Goal: Task Accomplishment & Management: Manage account settings

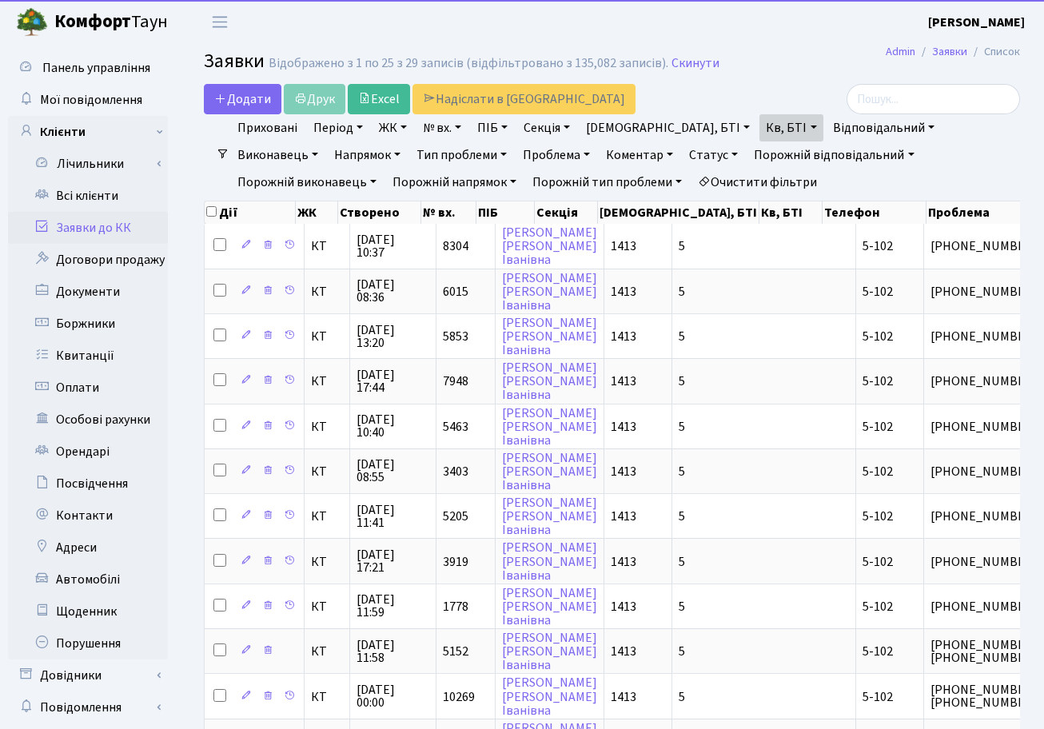
select select "25"
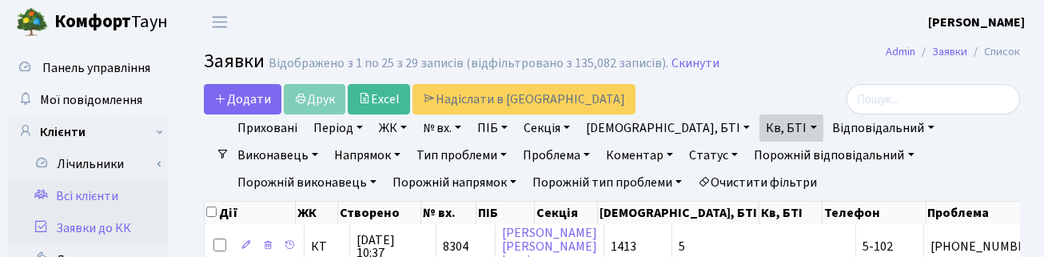
click at [94, 190] on link "Всі клієнти" at bounding box center [88, 196] width 160 height 32
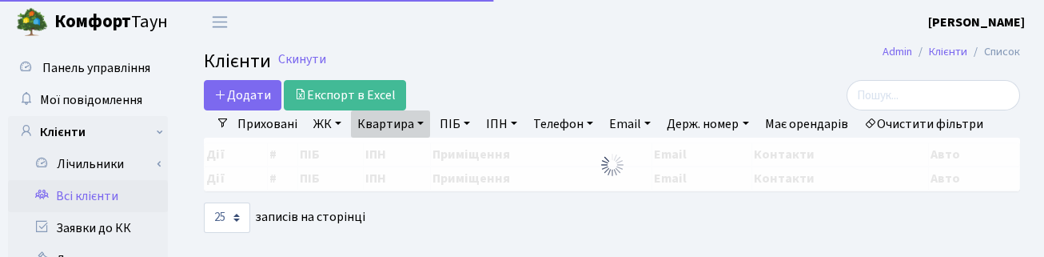
select select "25"
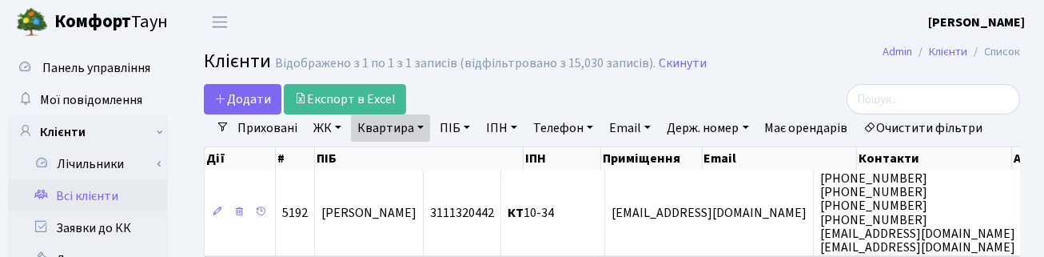
click at [408, 122] on link "Квартира" at bounding box center [390, 127] width 79 height 27
click at [404, 150] on input "10-34" at bounding box center [399, 159] width 94 height 30
type input "1"
type input "85"
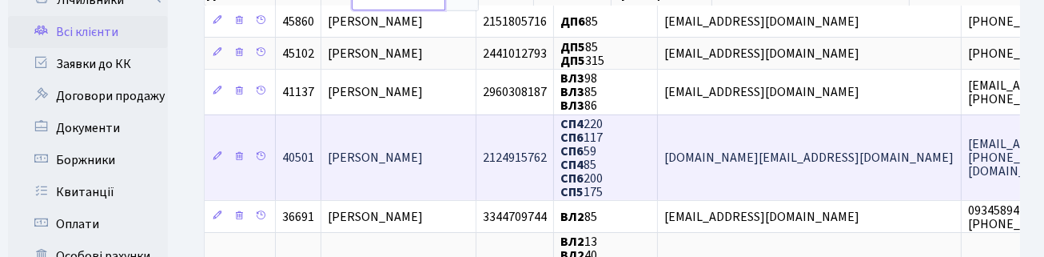
scroll to position [200, 0]
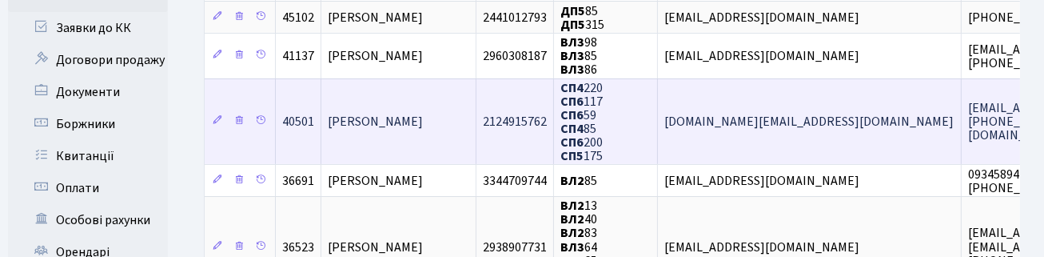
click at [423, 121] on span "Єрьоміна Олена Федорівна" at bounding box center [375, 122] width 95 height 18
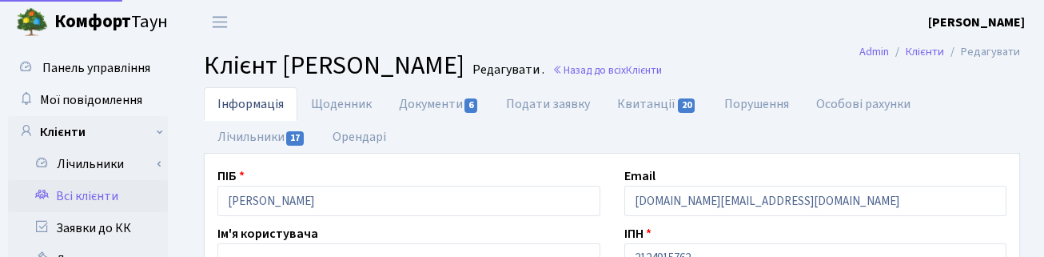
select select "25"
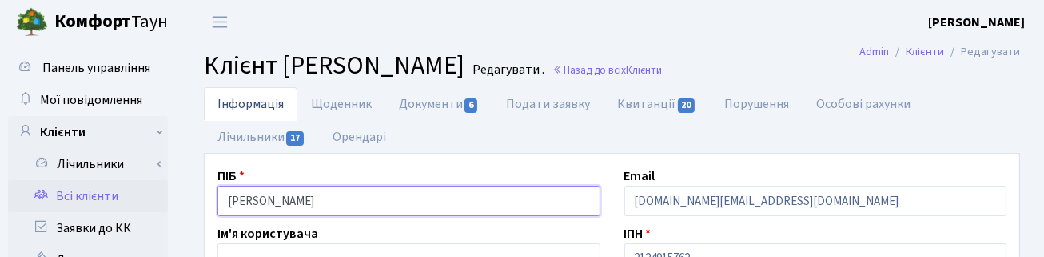
drag, startPoint x: 388, startPoint y: 198, endPoint x: 132, endPoint y: 201, distance: 255.9
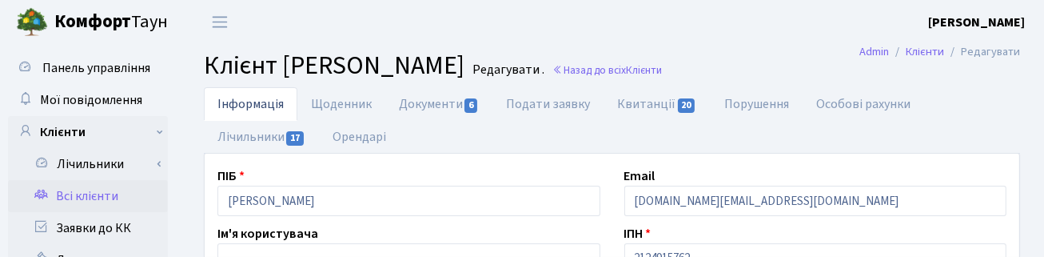
click at [968, 129] on ul "Інформація Щоденник Документи 6 Подати заявку Квитанції 20 Порушення Особові ра…" at bounding box center [612, 120] width 816 height 66
click at [662, 72] on link "Назад до всіх Клієнти" at bounding box center [608, 69] width 110 height 15
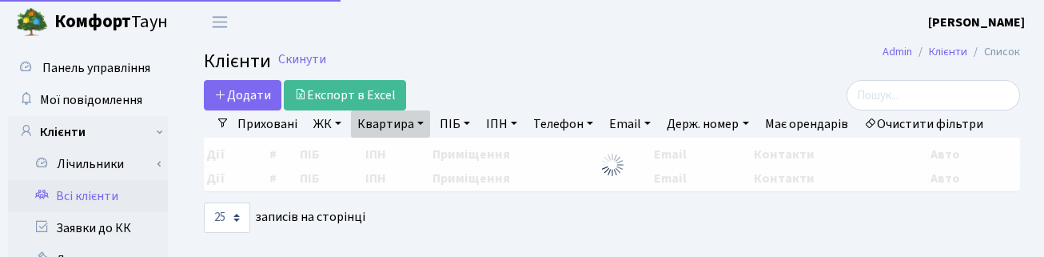
select select "25"
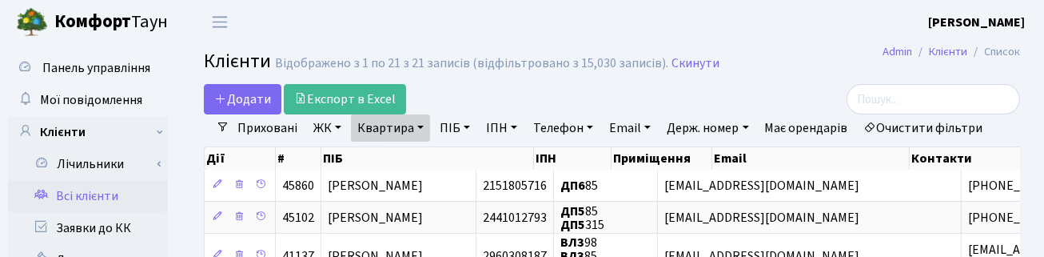
click at [410, 128] on link "Квартира" at bounding box center [390, 127] width 79 height 27
click at [397, 150] on input "85" at bounding box center [399, 159] width 94 height 30
type input "8"
type input "135"
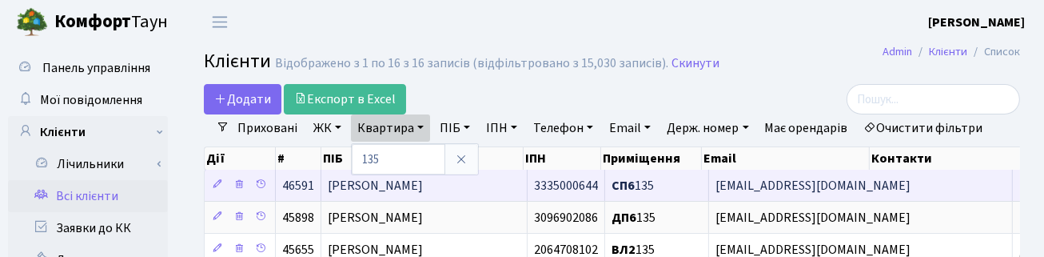
click at [350, 194] on span "Папазова Марія Олексіївна" at bounding box center [375, 186] width 95 height 18
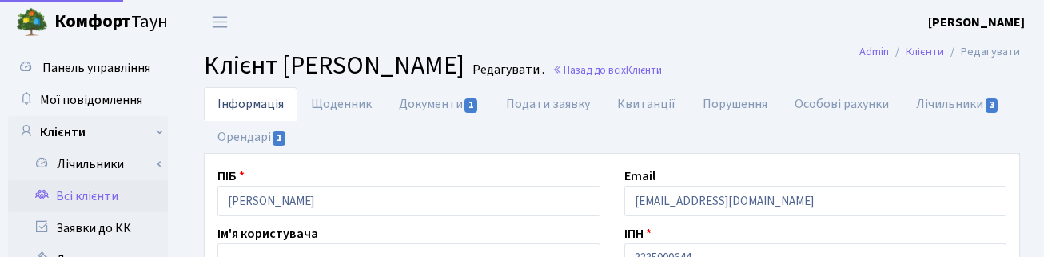
select select "25"
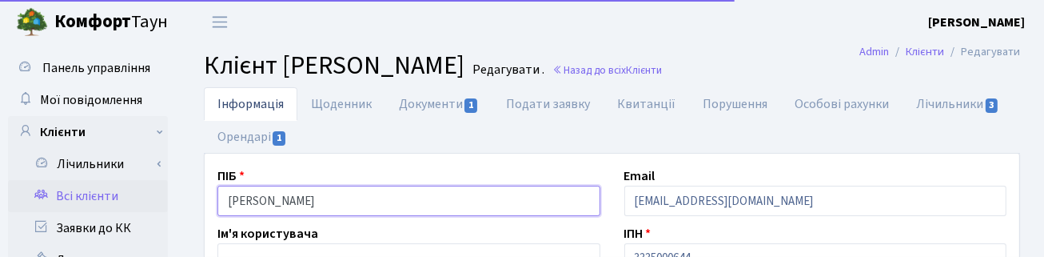
drag, startPoint x: 388, startPoint y: 201, endPoint x: 122, endPoint y: 192, distance: 266.4
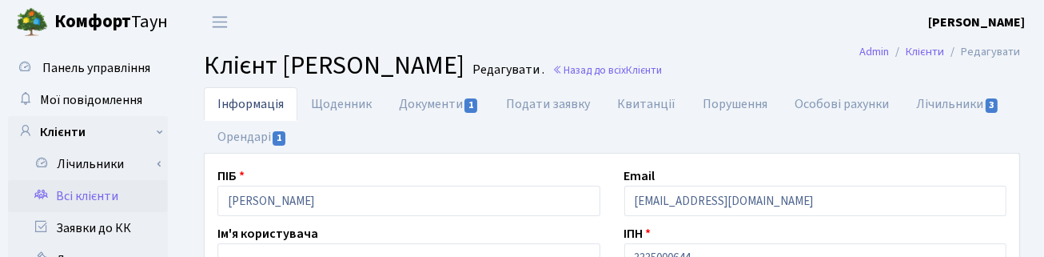
click at [718, 142] on ul "Інформація Щоденник Документи 1 Подати заявку [GEOGRAPHIC_DATA] Порушення Особо…" at bounding box center [612, 120] width 816 height 66
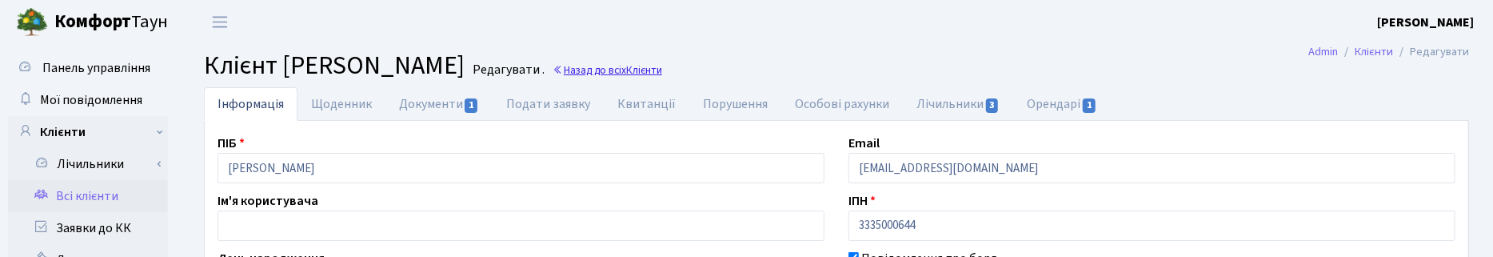
click at [662, 62] on link "Назад до всіх Клієнти" at bounding box center [608, 69] width 110 height 15
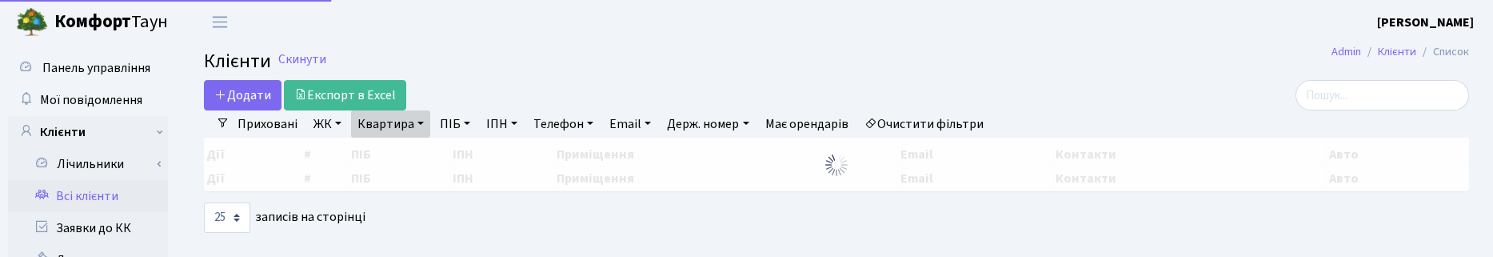
select select "25"
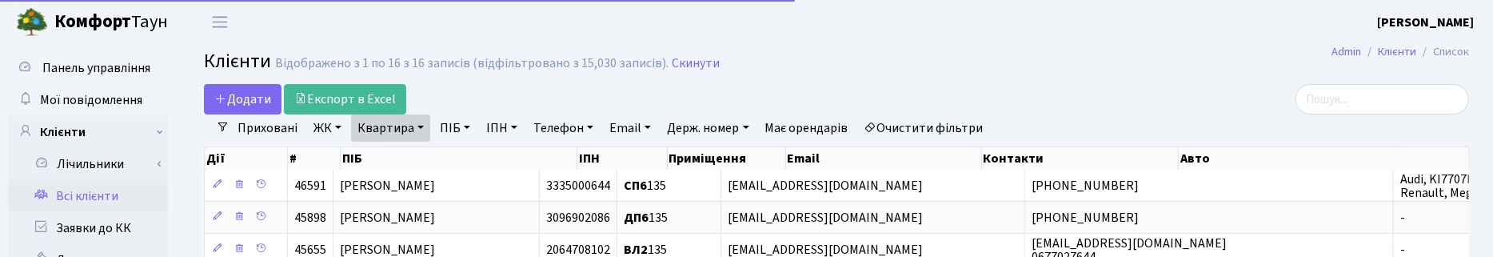
drag, startPoint x: 417, startPoint y: 124, endPoint x: 413, endPoint y: 142, distance: 19.0
click at [417, 124] on link "Квартира" at bounding box center [390, 127] width 79 height 27
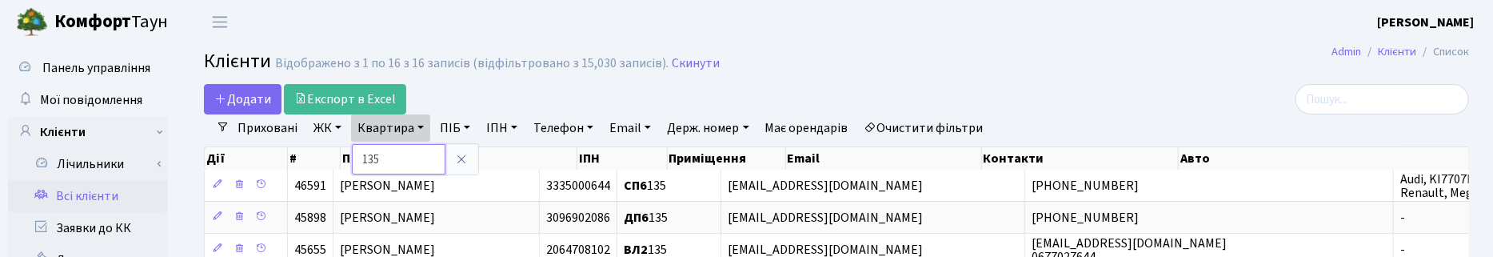
click at [390, 160] on input "135" at bounding box center [399, 159] width 94 height 30
type input "178"
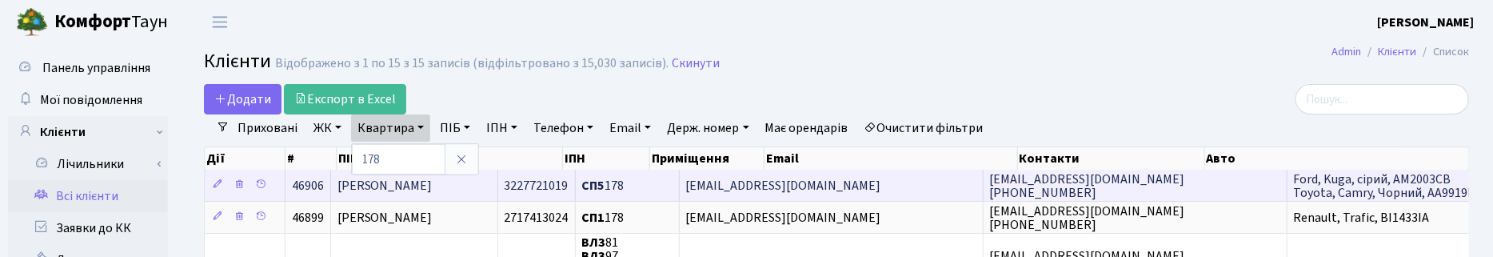
click at [433, 186] on span "[PERSON_NAME]" at bounding box center [384, 186] width 95 height 18
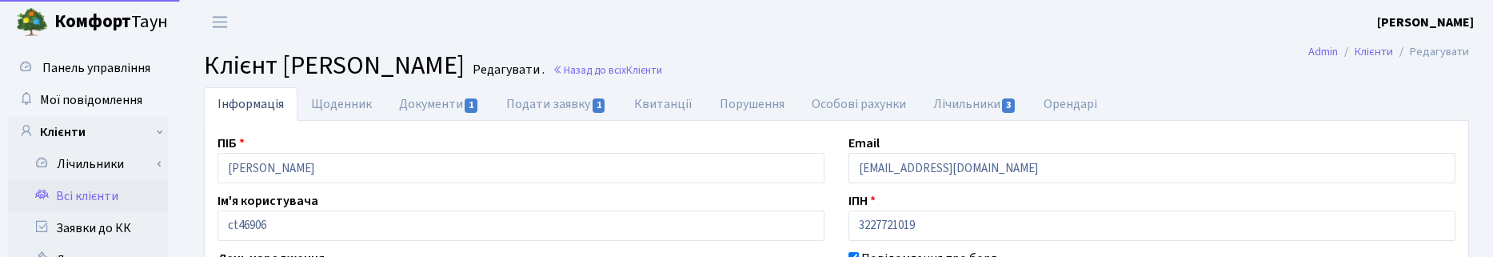
select select "25"
drag, startPoint x: 253, startPoint y: 172, endPoint x: 177, endPoint y: 161, distance: 77.6
click at [808, 50] on h2 "Клієнт [PERSON_NAME] . Назад до всіх Клієнти" at bounding box center [836, 65] width 1265 height 30
click at [662, 76] on link "Назад до всіх Клієнти" at bounding box center [608, 69] width 110 height 15
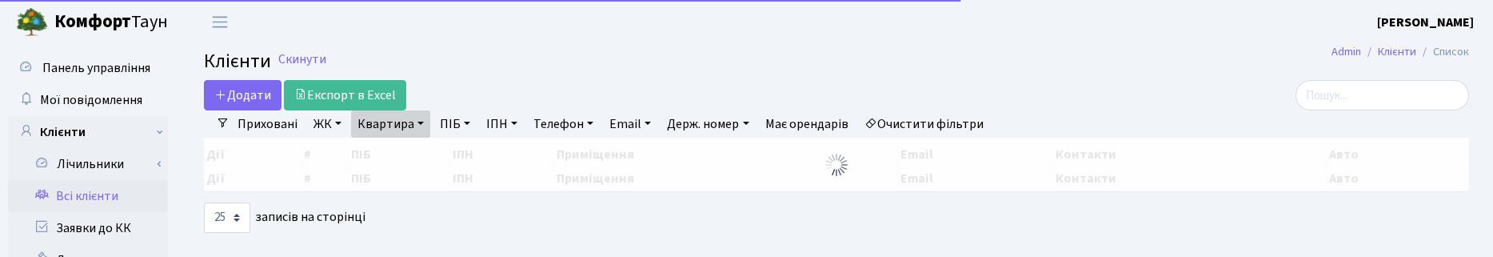
select select "25"
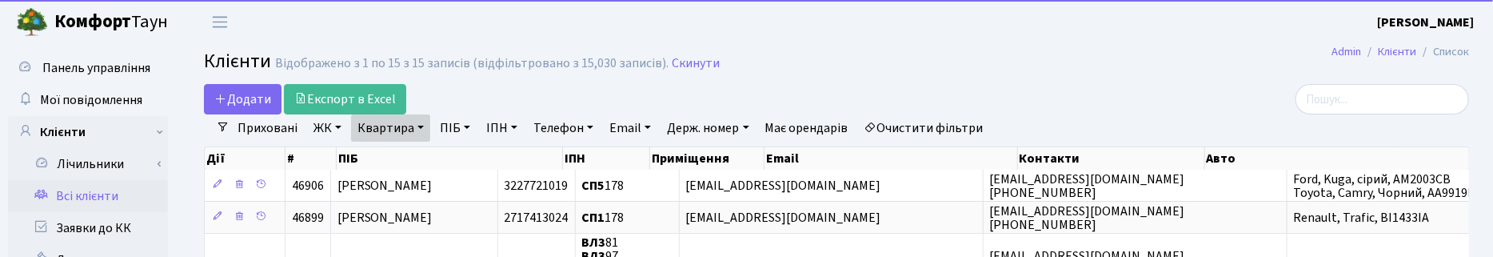
click at [416, 126] on link "Квартира" at bounding box center [390, 127] width 79 height 27
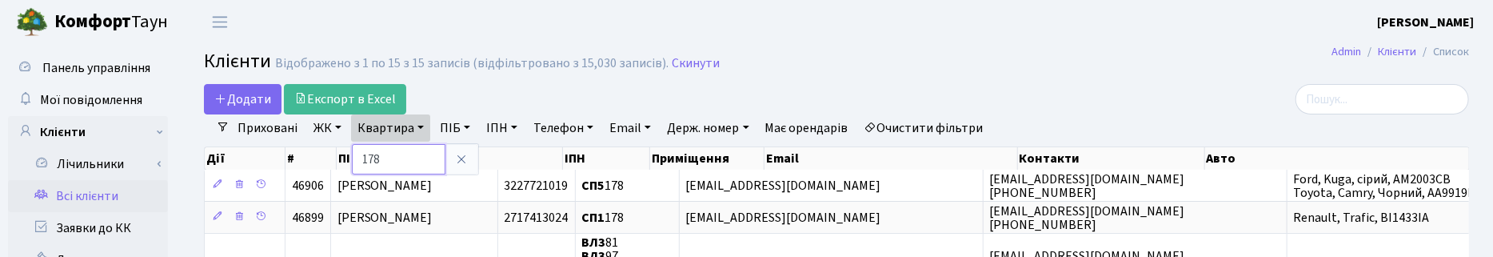
click at [396, 158] on input "178" at bounding box center [399, 159] width 94 height 30
type input "121"
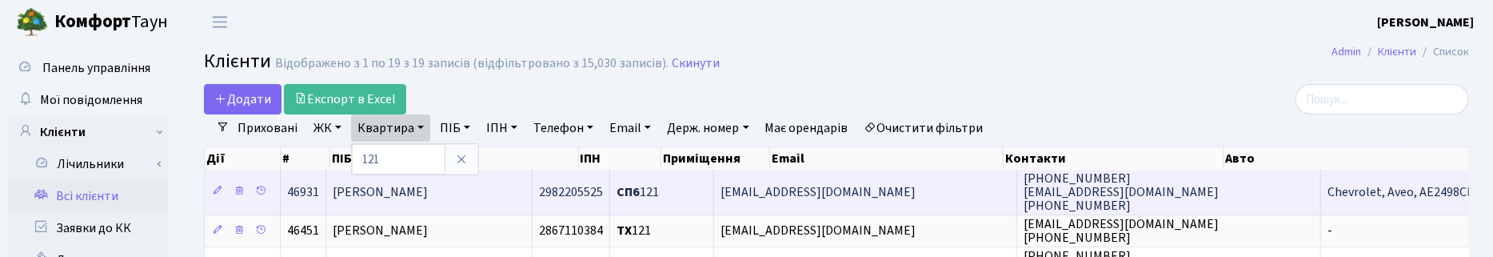
click at [396, 194] on span "[PERSON_NAME]" at bounding box center [380, 192] width 95 height 18
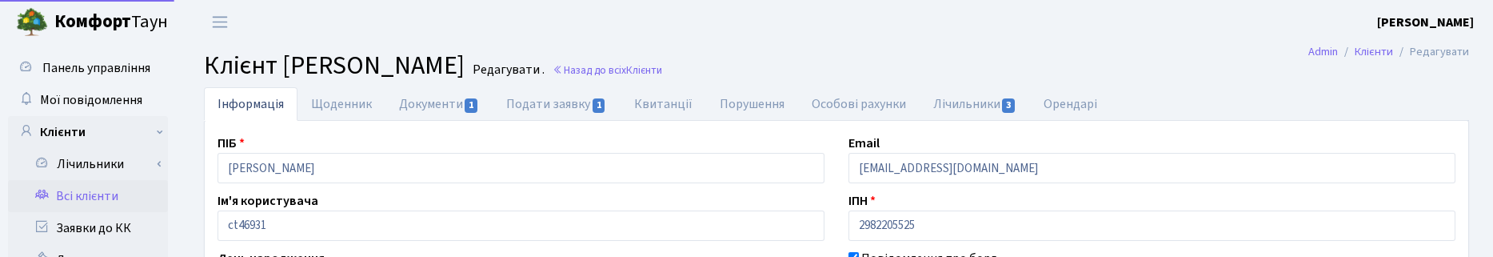
select select "25"
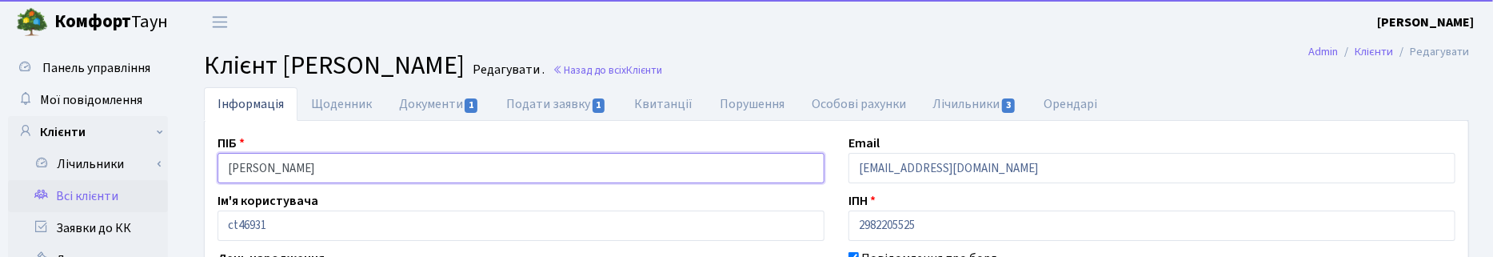
drag, startPoint x: 385, startPoint y: 166, endPoint x: 181, endPoint y: 177, distance: 205.0
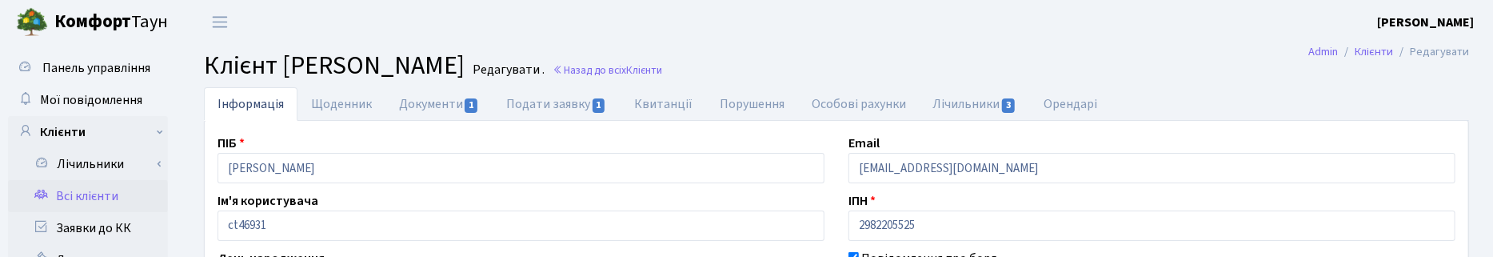
click at [616, 22] on header "Комфорт Таун Корчун І. С. Мій обліковий запис Вийти" at bounding box center [746, 22] width 1493 height 44
click at [662, 65] on link "Назад до всіх Клієнти" at bounding box center [608, 69] width 110 height 15
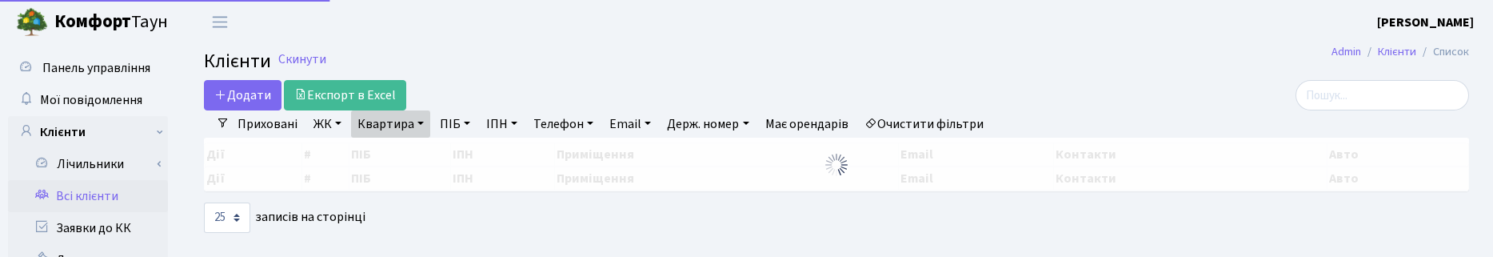
select select "25"
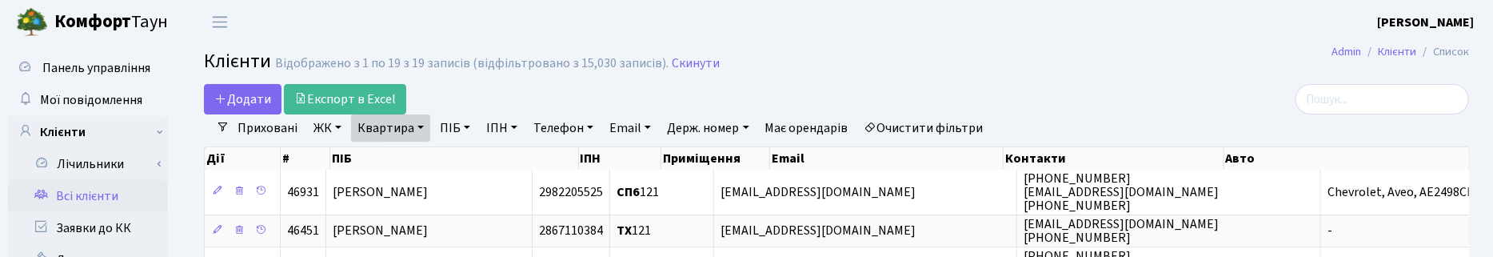
click at [417, 125] on link "Квартира" at bounding box center [390, 127] width 79 height 27
drag, startPoint x: 374, startPoint y: 162, endPoint x: 362, endPoint y: 162, distance: 12.0
click at [362, 162] on input "121" at bounding box center [399, 159] width 94 height 30
type input "57"
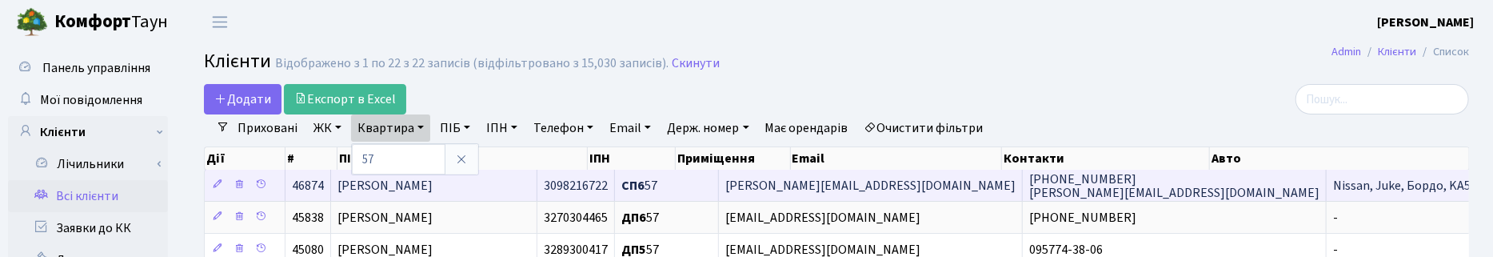
click at [508, 190] on td "[PERSON_NAME]" at bounding box center [434, 185] width 206 height 31
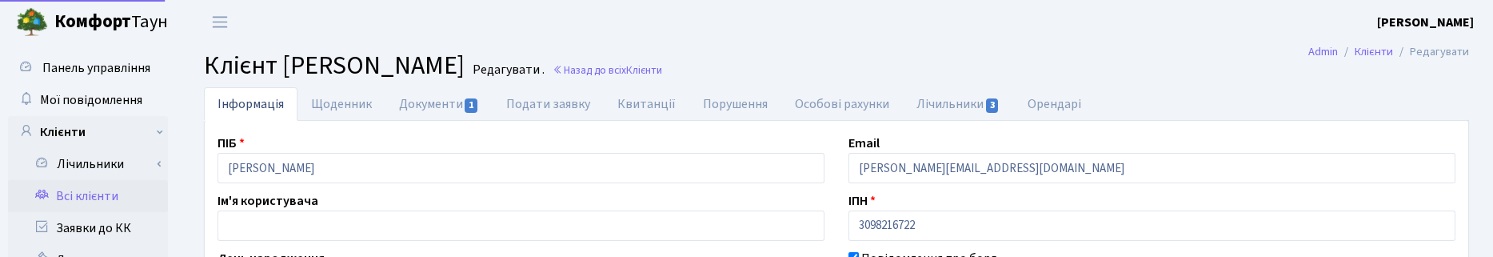
select select "25"
drag, startPoint x: 393, startPoint y: 170, endPoint x: 146, endPoint y: 156, distance: 247.5
click at [852, 60] on h2 "Клієнт Журавель Олена Петрівна Редагувати . Назад до всіх Клієнти" at bounding box center [836, 65] width 1265 height 30
click at [662, 73] on span "Клієнти" at bounding box center [644, 69] width 36 height 15
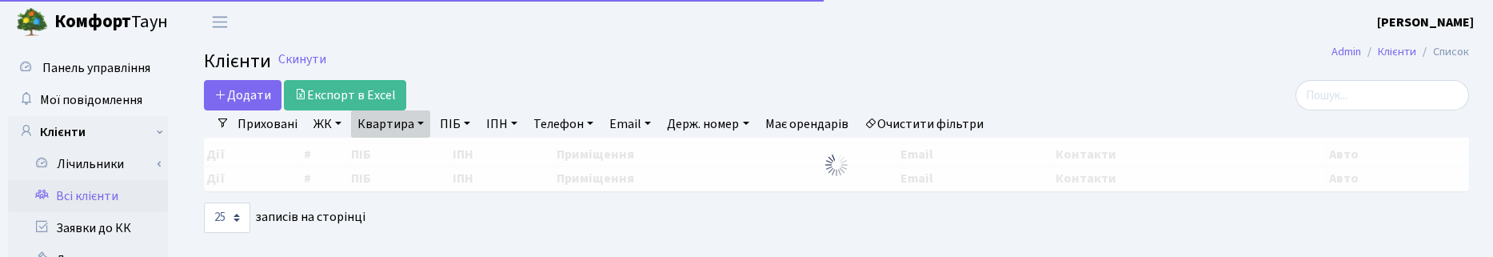
select select "25"
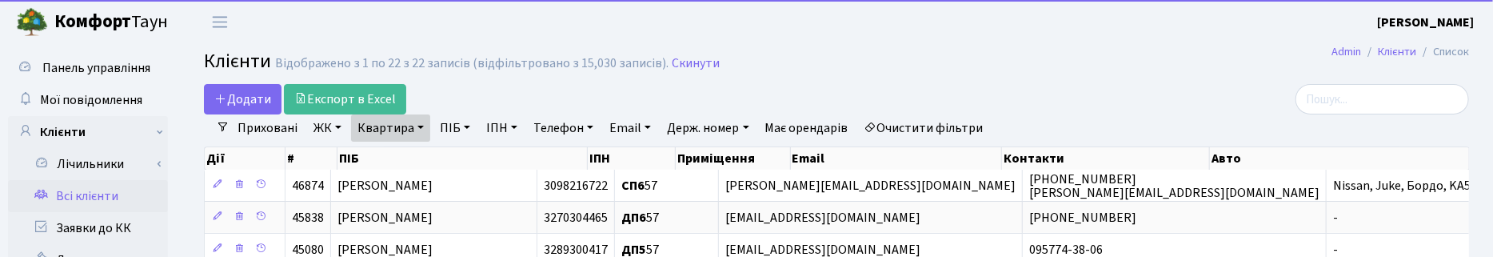
click at [409, 122] on link "Квартира" at bounding box center [390, 127] width 79 height 27
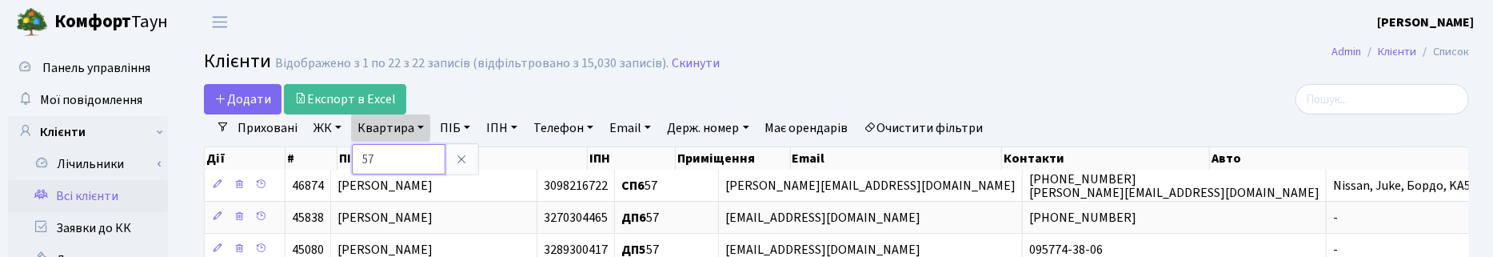
click at [389, 152] on input "57" at bounding box center [399, 159] width 94 height 30
type input "5"
type input "45"
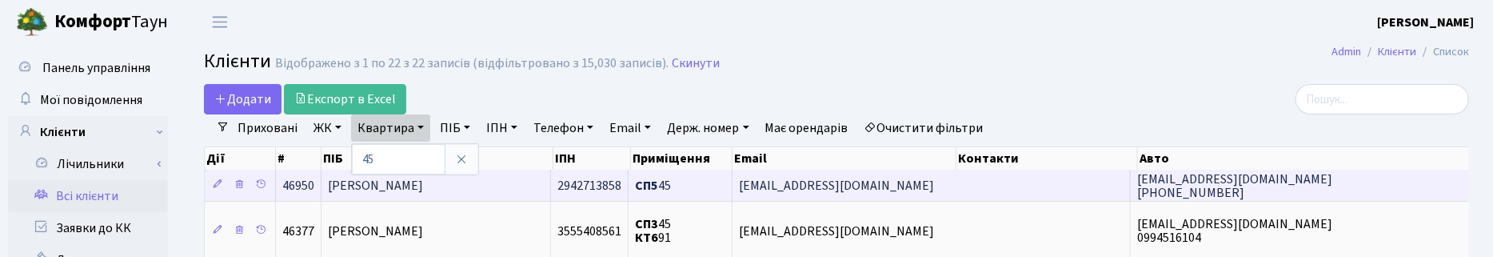
click at [388, 192] on span "Данилюк Сергій Михайлович" at bounding box center [375, 186] width 95 height 18
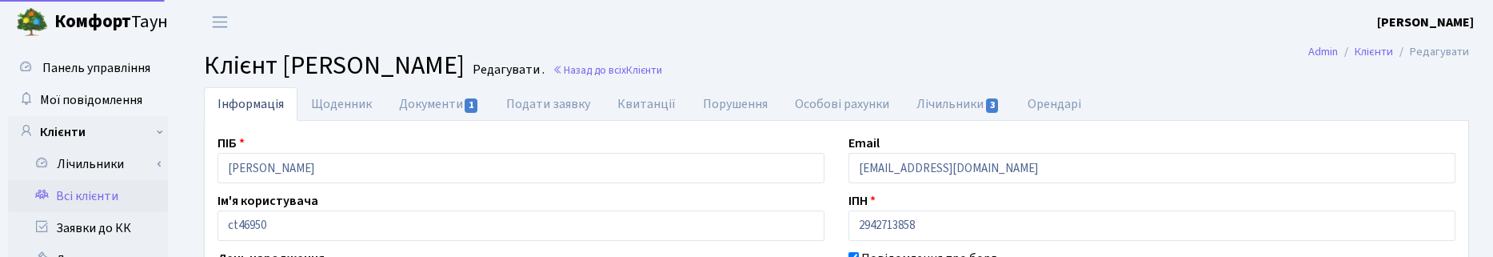
select select "25"
drag, startPoint x: 406, startPoint y: 169, endPoint x: 142, endPoint y: 168, distance: 263.9
click at [662, 73] on link "Назад до всіх Клієнти" at bounding box center [608, 69] width 110 height 15
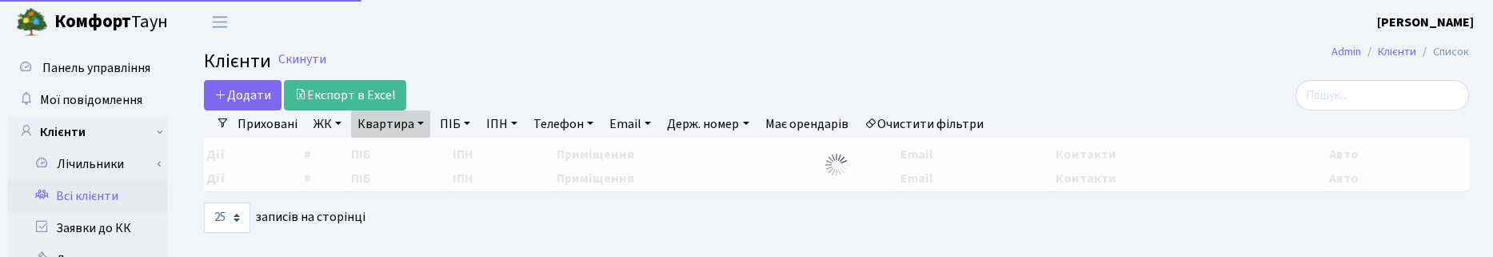
select select "25"
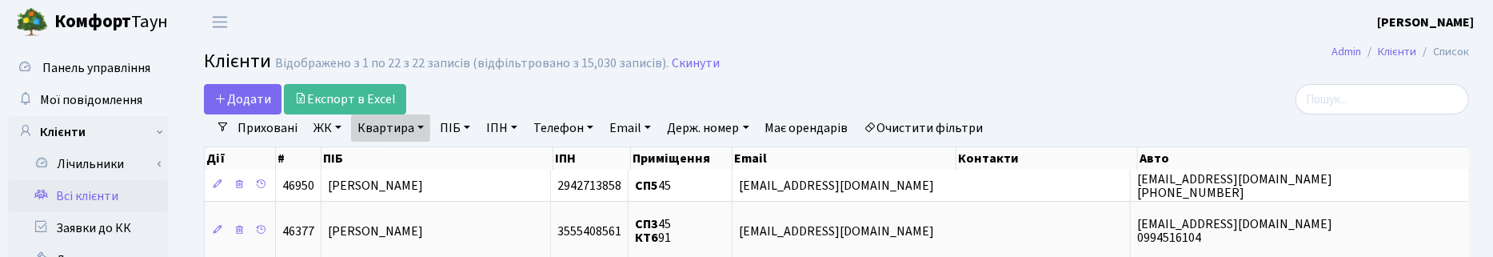
click at [412, 122] on link "Квартира" at bounding box center [390, 127] width 79 height 27
click at [397, 153] on input "45" at bounding box center [399, 159] width 94 height 30
type input "4"
type input "189"
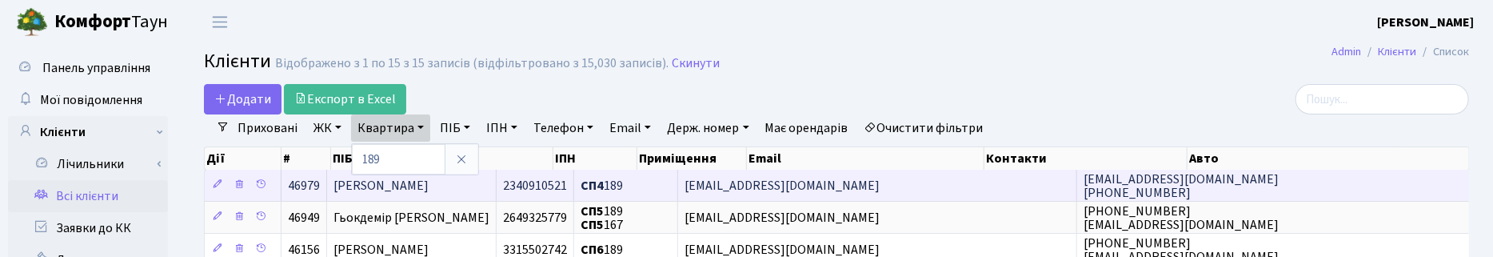
click at [401, 185] on span "[PERSON_NAME]" at bounding box center [380, 186] width 95 height 18
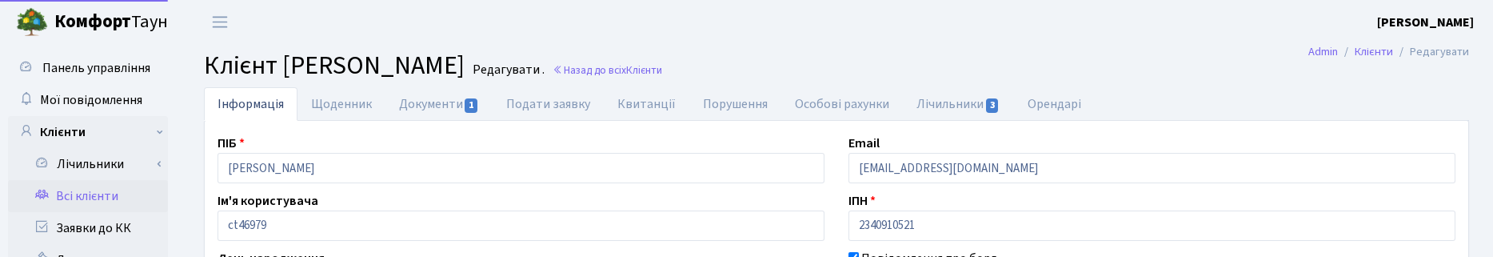
select select "25"
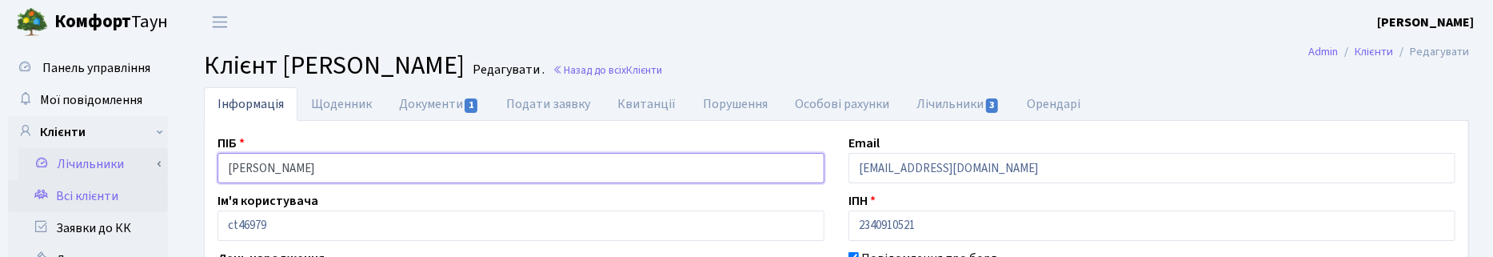
drag, startPoint x: 417, startPoint y: 170, endPoint x: 162, endPoint y: 164, distance: 255.2
click at [1069, 54] on h2 "Клієнт Скрипка Валентина Михайлівна Редагувати . Назад до всіх Клієнти" at bounding box center [836, 65] width 1265 height 30
click at [662, 70] on link "Назад до всіх Клієнти" at bounding box center [608, 69] width 110 height 15
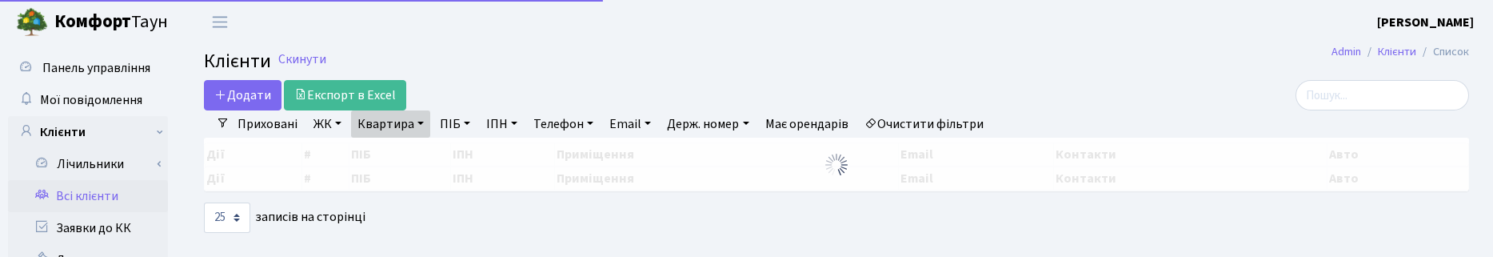
select select "25"
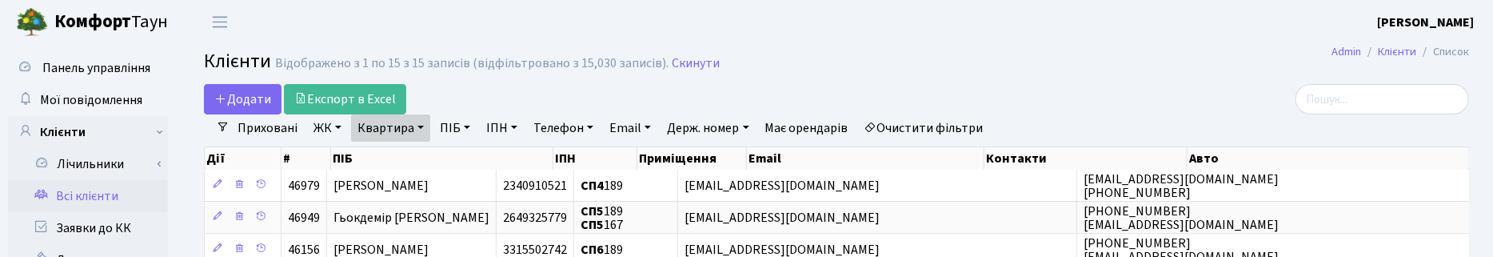
click at [417, 129] on link "Квартира" at bounding box center [390, 127] width 79 height 27
click at [389, 154] on input "189" at bounding box center [399, 159] width 94 height 30
type input "182"
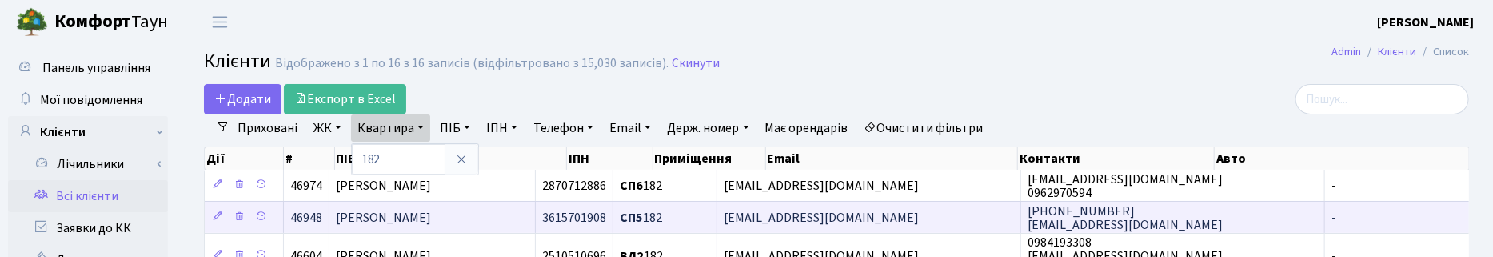
click at [380, 214] on span "[PERSON_NAME]" at bounding box center [383, 218] width 95 height 18
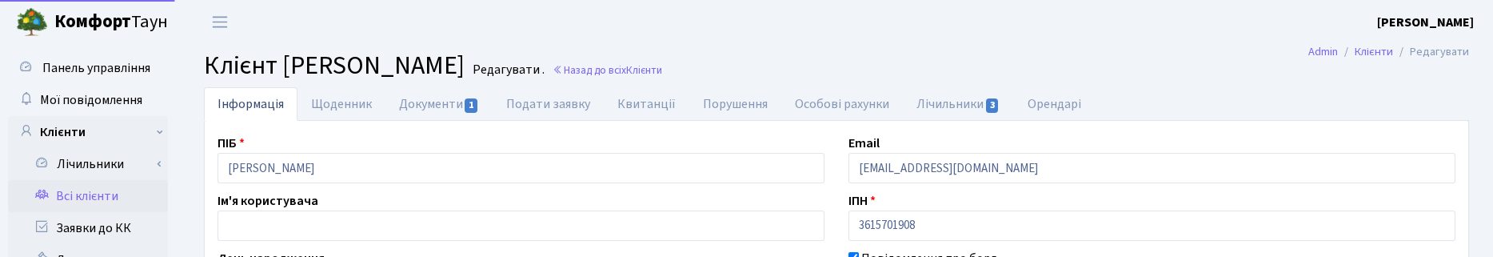
select select "25"
drag, startPoint x: 417, startPoint y: 174, endPoint x: 180, endPoint y: 166, distance: 236.8
drag, startPoint x: 738, startPoint y: 38, endPoint x: 752, endPoint y: 50, distance: 18.7
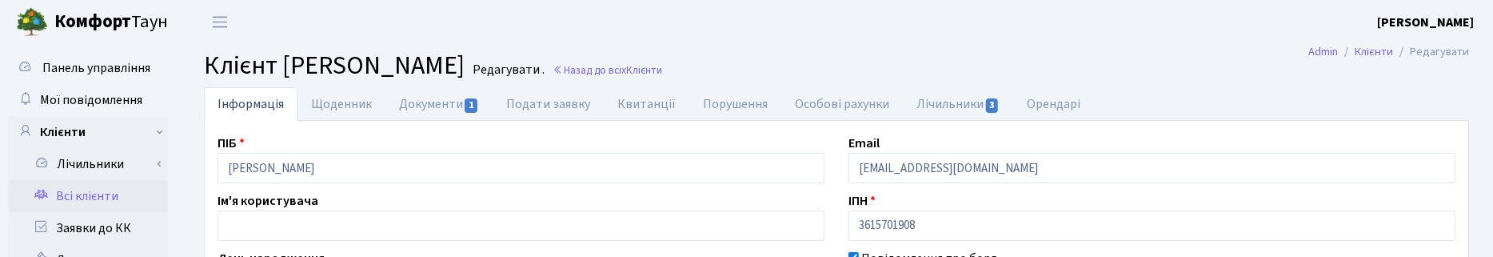
click at [738, 38] on header "[PERSON_NAME] [PERSON_NAME] Мій обліковий запис Вийти" at bounding box center [746, 22] width 1493 height 44
click at [662, 62] on link "Назад до всіх Клієнти" at bounding box center [608, 69] width 110 height 15
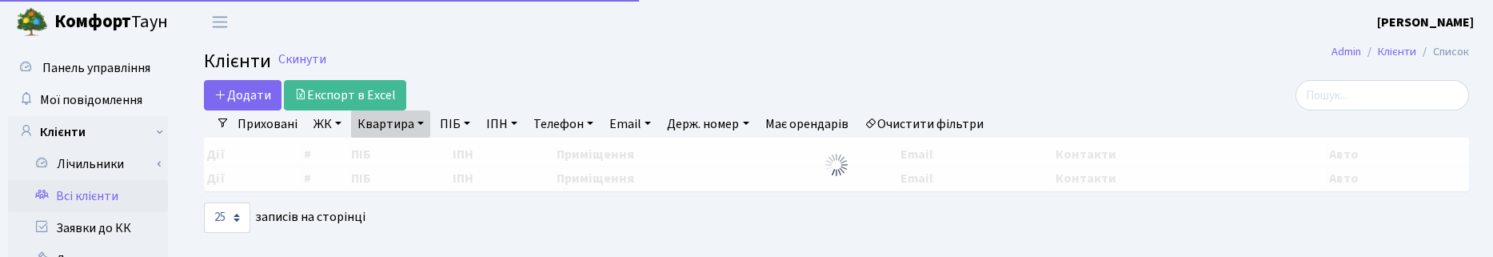
select select "25"
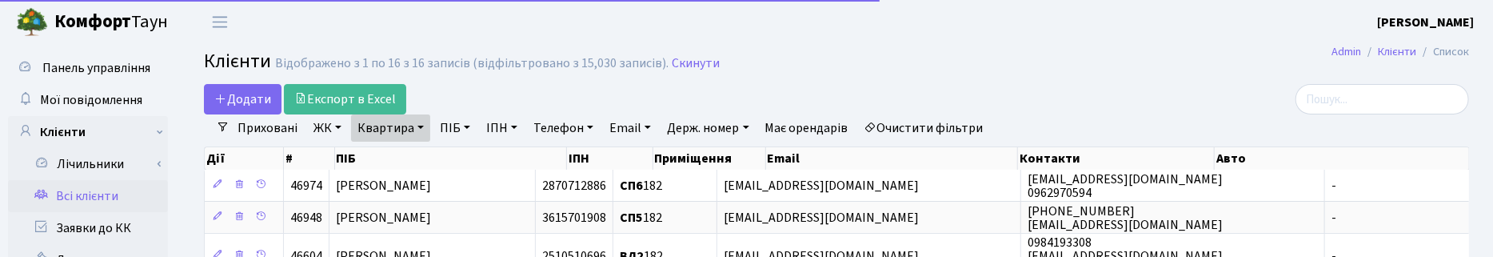
click at [410, 128] on link "Квартира" at bounding box center [390, 127] width 79 height 27
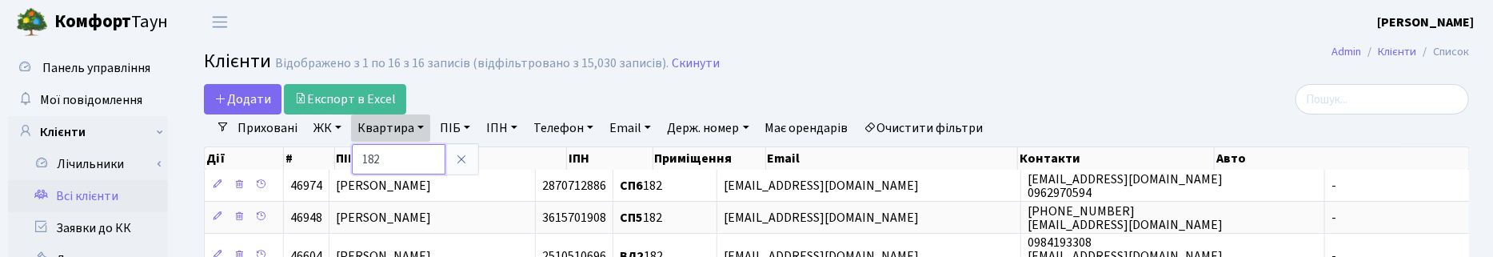
click at [386, 158] on input "182" at bounding box center [399, 159] width 94 height 30
type input "178"
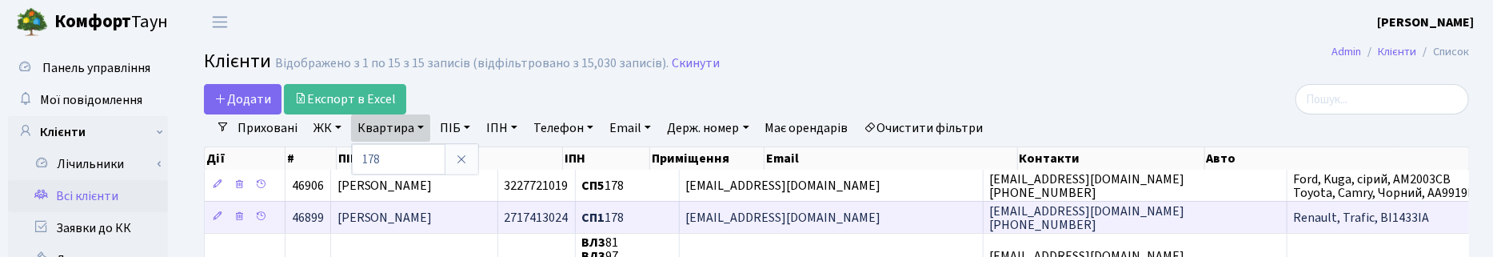
click at [425, 221] on span "[PERSON_NAME]" at bounding box center [384, 218] width 95 height 18
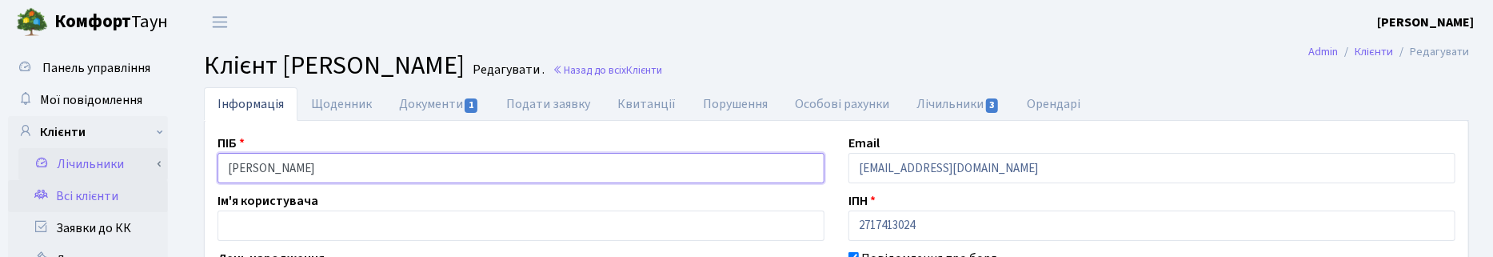
drag, startPoint x: 388, startPoint y: 173, endPoint x: 154, endPoint y: 177, distance: 234.3
click at [662, 69] on link "Назад до всіх Клієнти" at bounding box center [608, 69] width 110 height 15
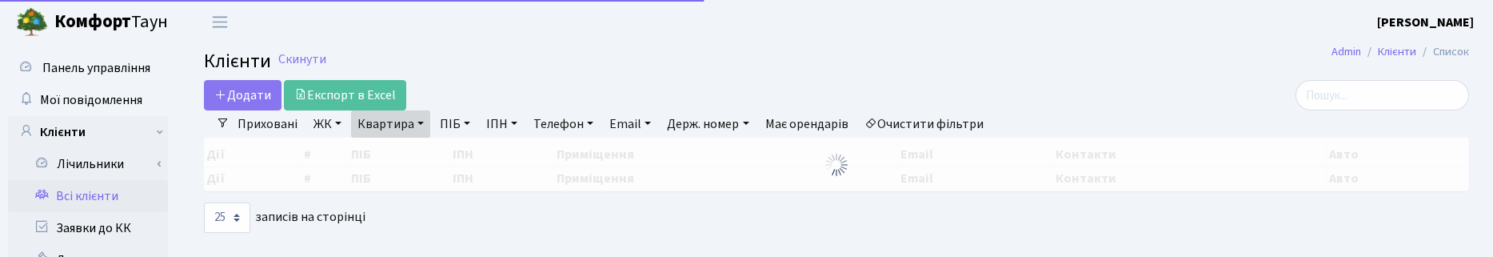
select select "25"
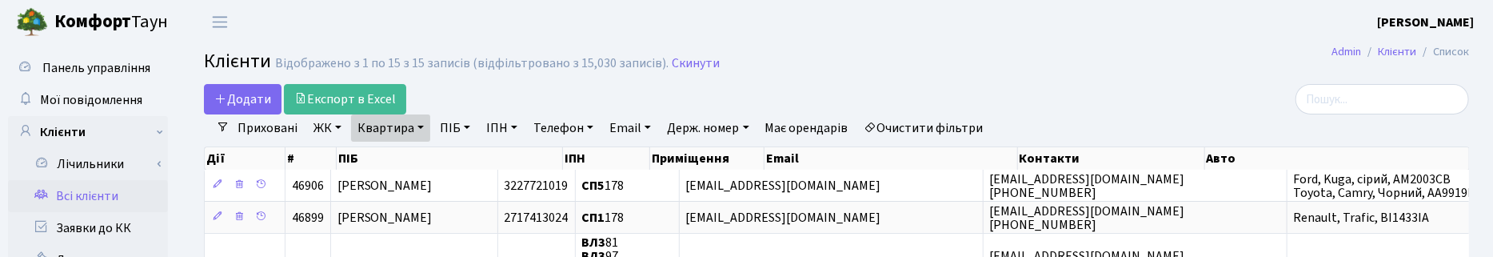
click at [730, 62] on h2 "Клієнти Відображено з 1 по 15 з 15 записів (відфільтровано з 15,030 записів). С…" at bounding box center [836, 63] width 1265 height 27
click at [404, 122] on link "Квартира" at bounding box center [390, 127] width 79 height 27
click at [389, 152] on input "178" at bounding box center [399, 159] width 94 height 30
type input "1"
type input "114"
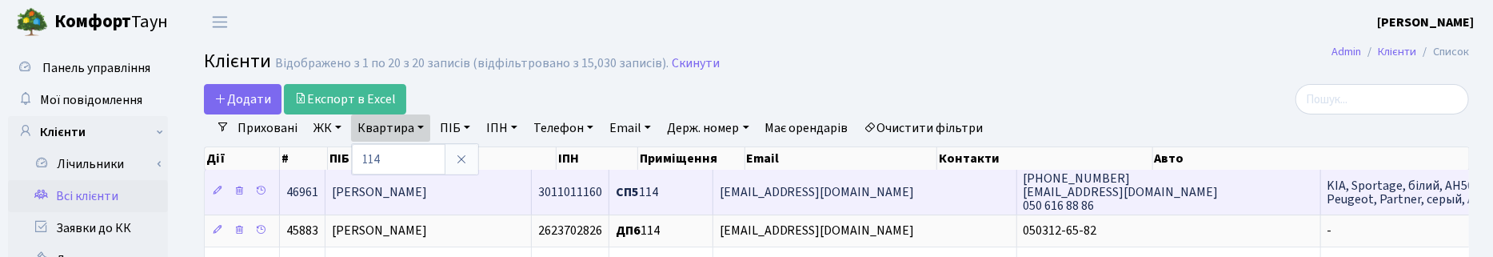
click at [389, 196] on span "[PERSON_NAME]" at bounding box center [379, 192] width 95 height 18
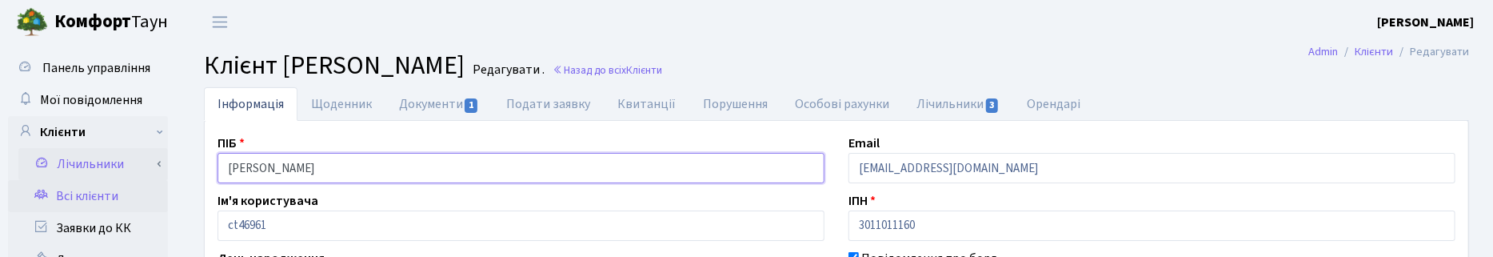
drag, startPoint x: 397, startPoint y: 170, endPoint x: 130, endPoint y: 166, distance: 266.3
click at [1117, 25] on header "Комфорт Таун Корчун І. С. Мій обліковий запис Вийти" at bounding box center [746, 22] width 1493 height 44
click at [662, 69] on link "Назад до всіх Клієнти" at bounding box center [608, 69] width 110 height 15
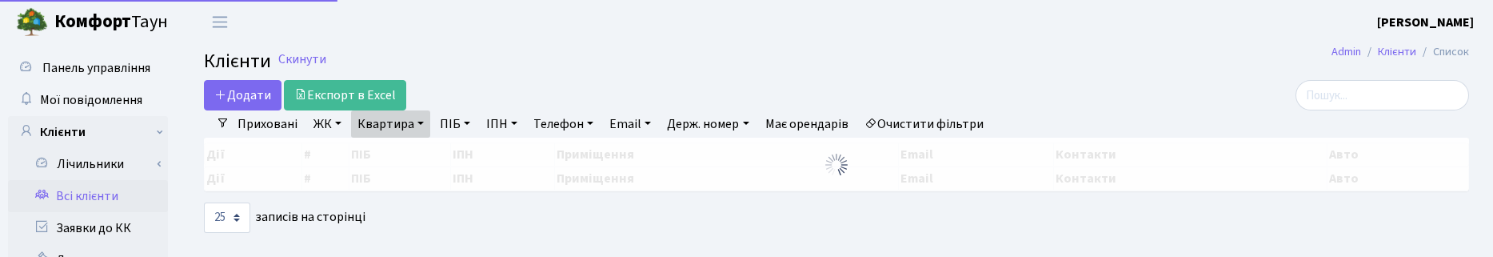
select select "25"
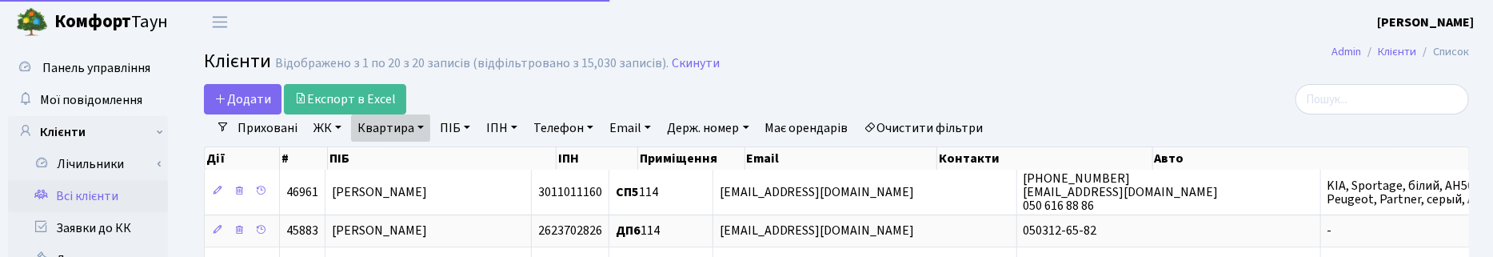
click at [413, 125] on link "Квартира" at bounding box center [390, 127] width 79 height 27
click at [384, 160] on input "114" at bounding box center [399, 159] width 94 height 30
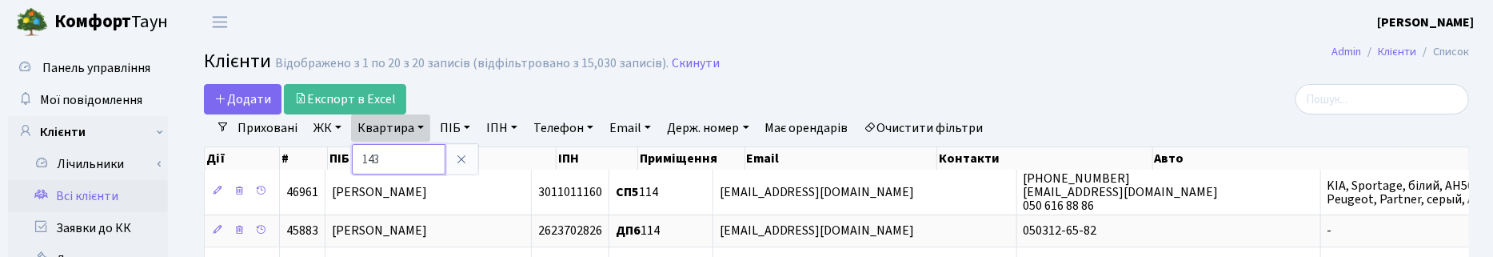
type input "143"
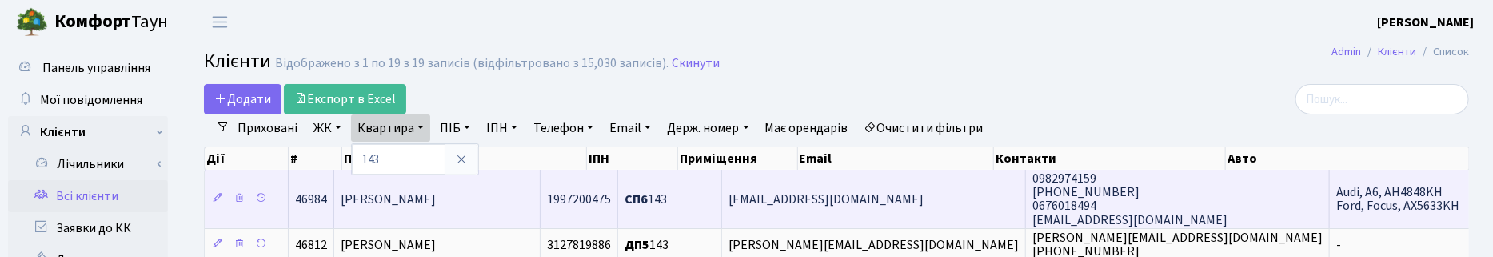
click at [388, 202] on span "[PERSON_NAME]" at bounding box center [388, 199] width 95 height 18
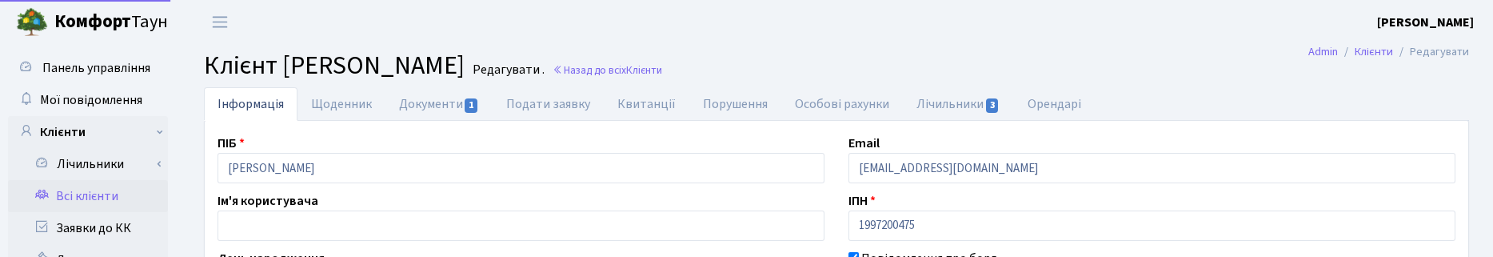
select select "25"
drag, startPoint x: 373, startPoint y: 166, endPoint x: 213, endPoint y: 162, distance: 160.0
click at [213, 162] on div "ПІБ Мельнік Володимир Ілліч" at bounding box center [520, 159] width 631 height 50
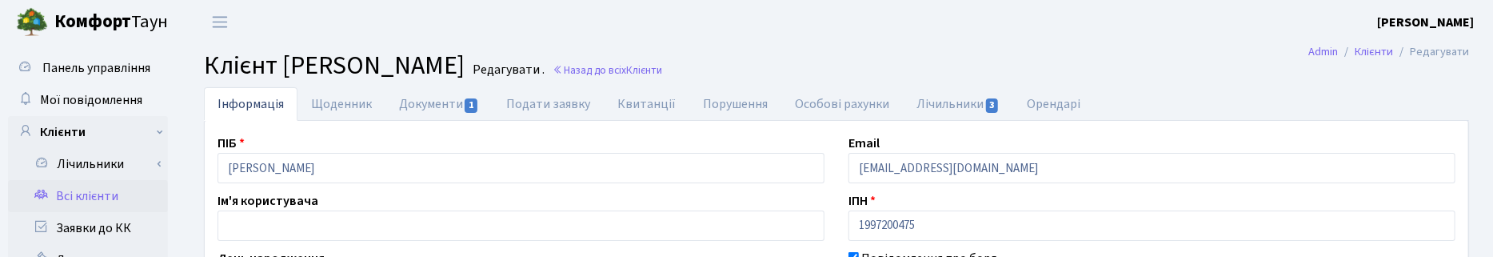
click at [632, 24] on header "[PERSON_NAME] [PERSON_NAME] Мій обліковий запис Вийти" at bounding box center [746, 22] width 1493 height 44
click at [662, 73] on span "Клієнти" at bounding box center [644, 69] width 36 height 15
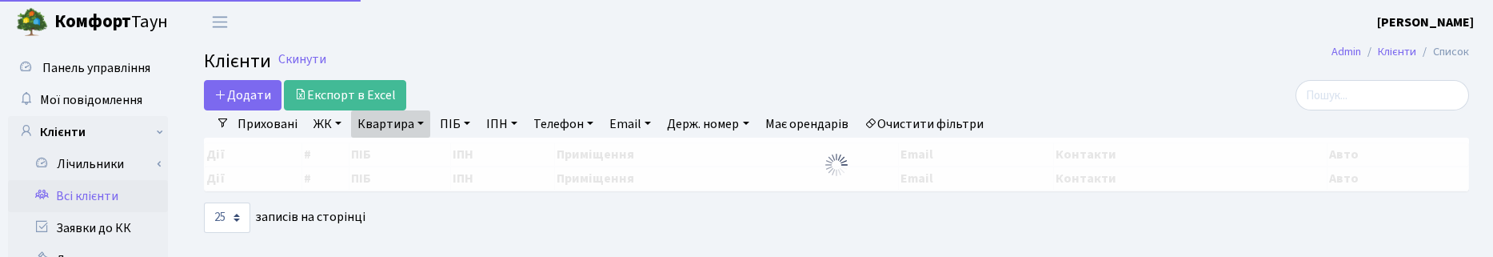
select select "25"
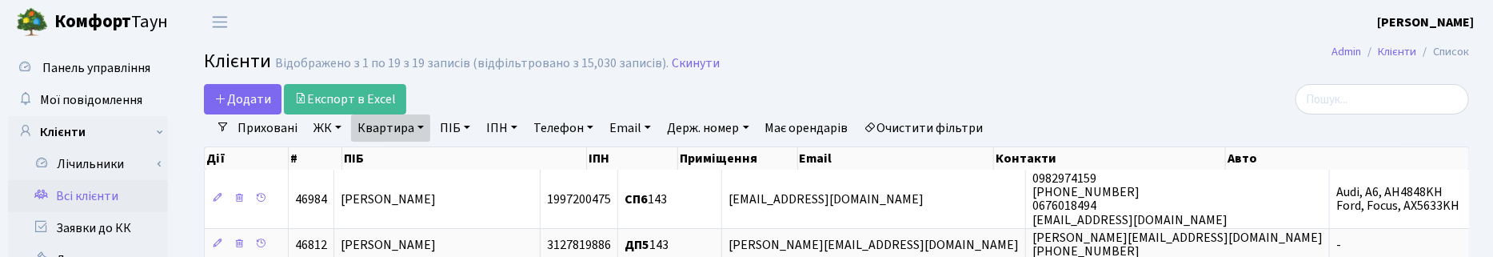
click at [437, 120] on link "ПІБ" at bounding box center [454, 127] width 43 height 27
click at [421, 124] on link "Квартира" at bounding box center [390, 127] width 79 height 27
click at [400, 165] on input "143" at bounding box center [399, 159] width 94 height 30
type input "102"
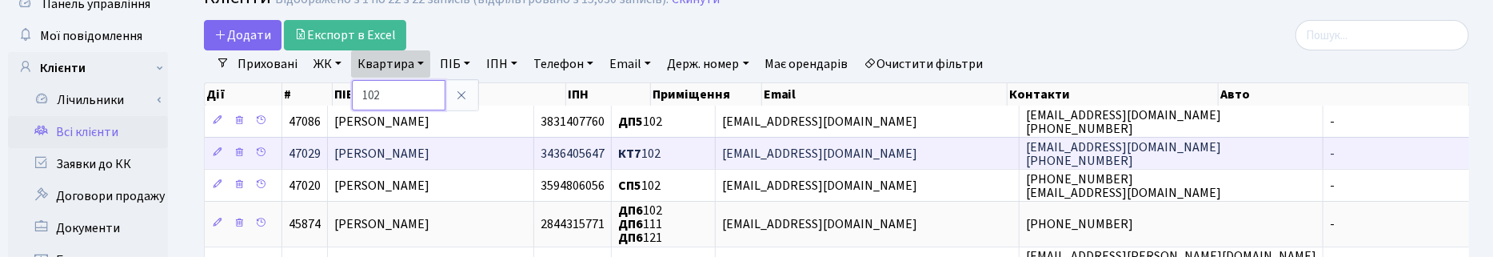
scroll to position [100, 0]
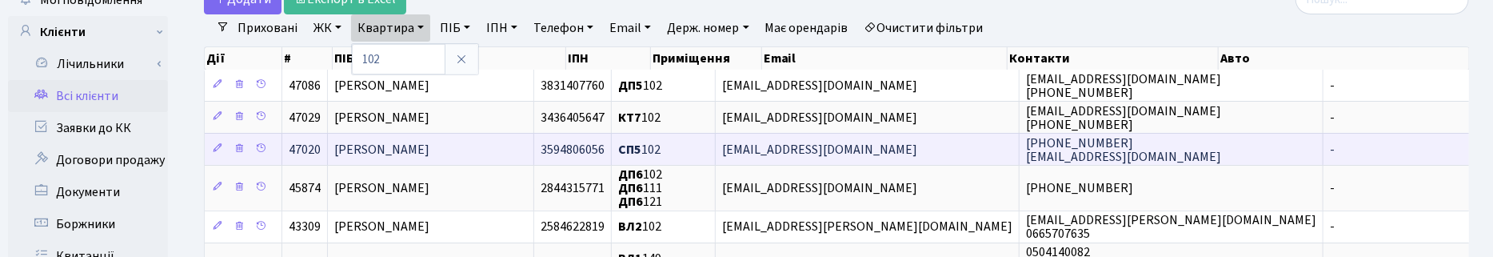
click at [398, 152] on span "Тимошенко Юрій Володимирович" at bounding box center [381, 150] width 95 height 18
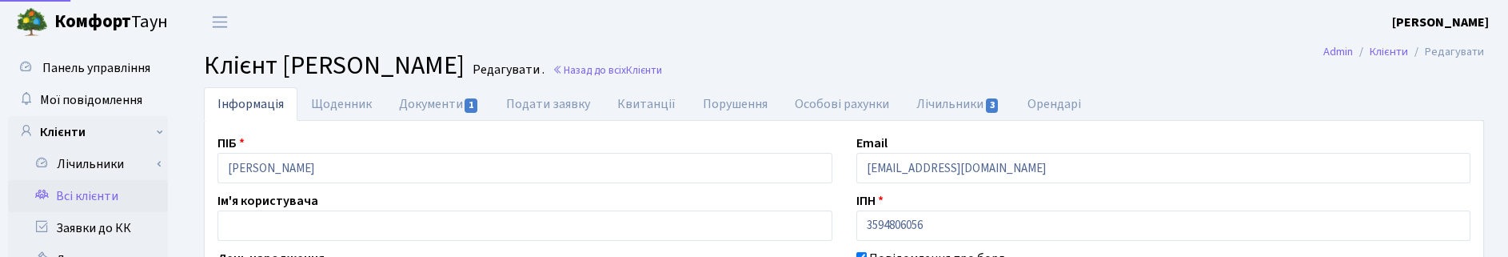
select select "25"
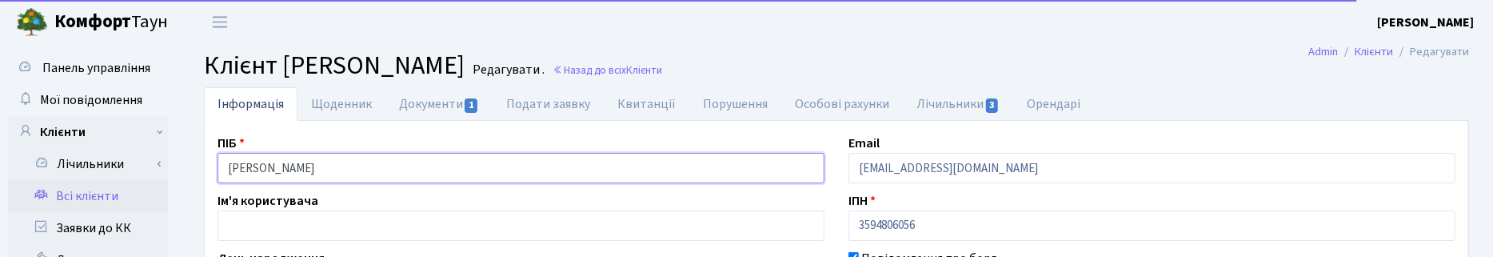
drag, startPoint x: 424, startPoint y: 174, endPoint x: 124, endPoint y: 185, distance: 300.1
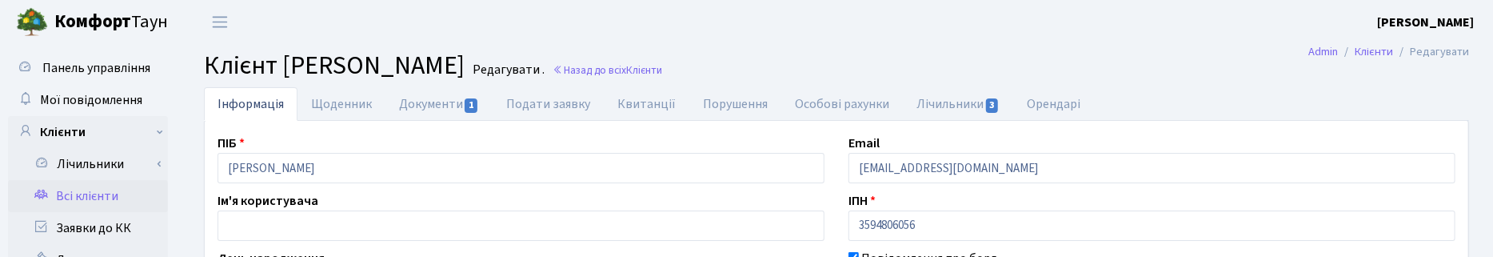
click at [1119, 42] on header "[PERSON_NAME] [PERSON_NAME] Мій обліковий запис Вийти" at bounding box center [746, 22] width 1493 height 44
click at [662, 69] on link "Назад до всіх Клієнти" at bounding box center [608, 69] width 110 height 15
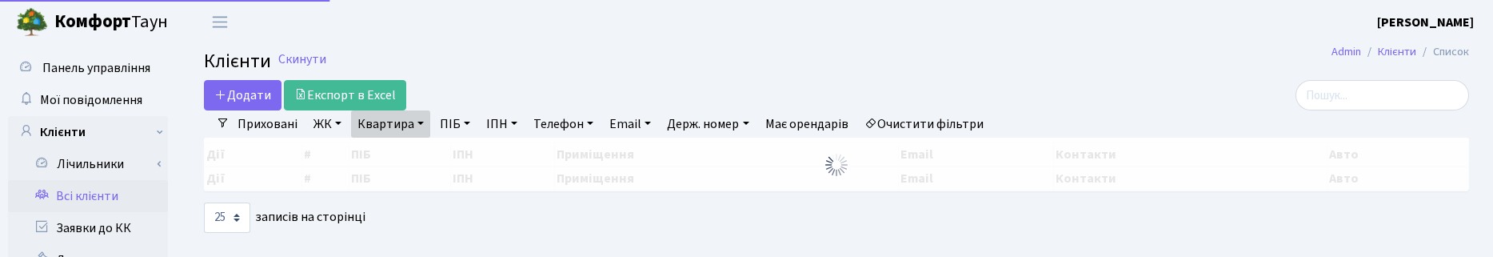
select select "25"
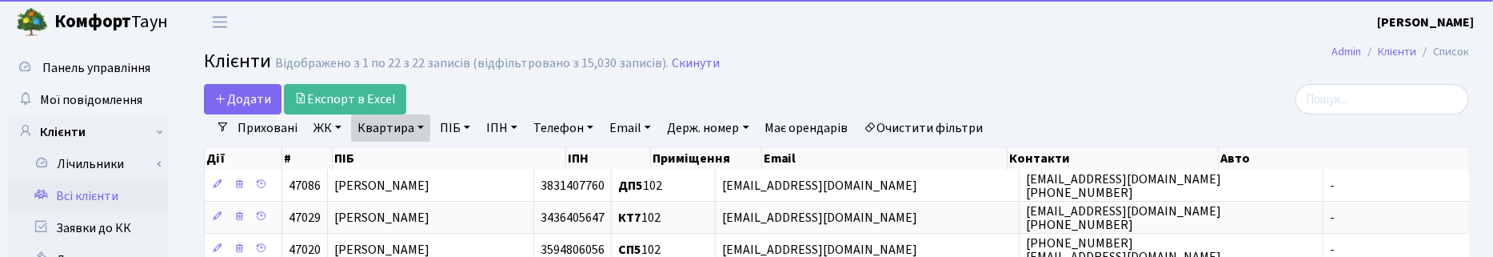
click at [393, 129] on link "Квартира" at bounding box center [390, 127] width 79 height 27
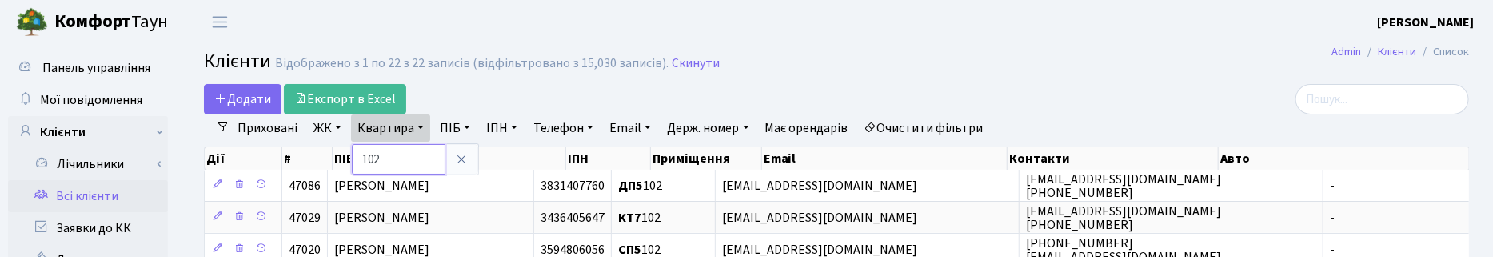
click at [386, 162] on input "102" at bounding box center [399, 159] width 94 height 30
type input "1"
type input "237"
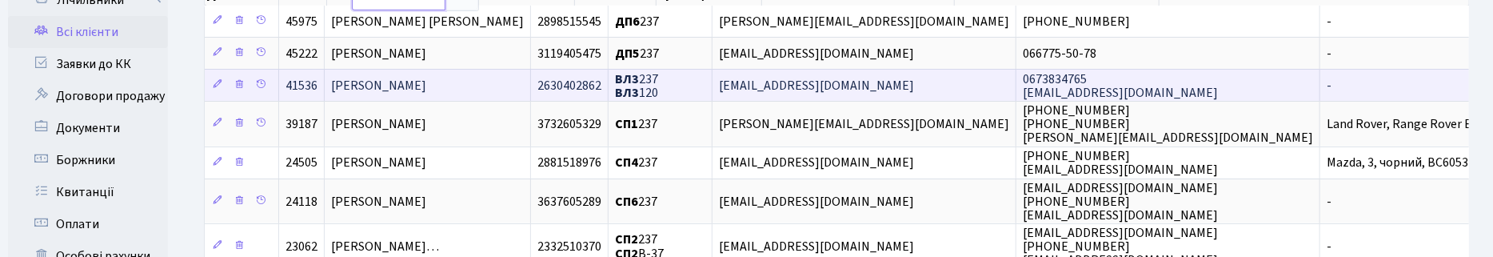
scroll to position [200, 0]
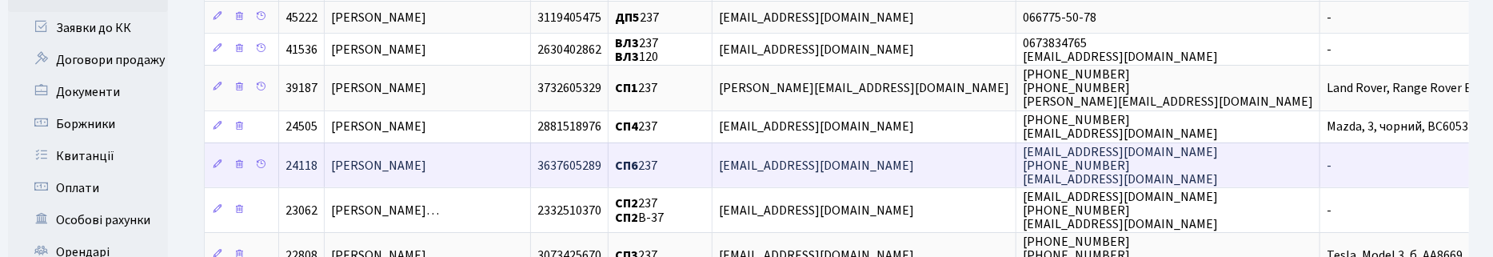
click at [385, 150] on td "Омеленчук Ірина Ігорівна" at bounding box center [428, 164] width 206 height 45
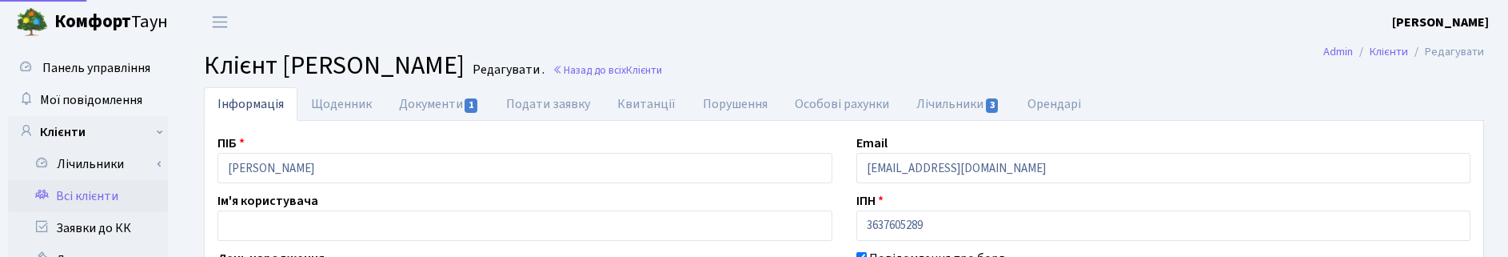
select select "25"
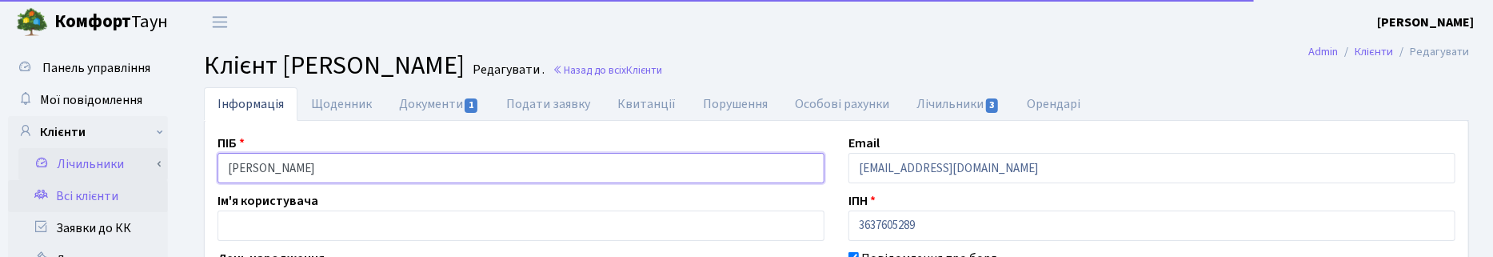
drag, startPoint x: 378, startPoint y: 162, endPoint x: 158, endPoint y: 162, distance: 219.9
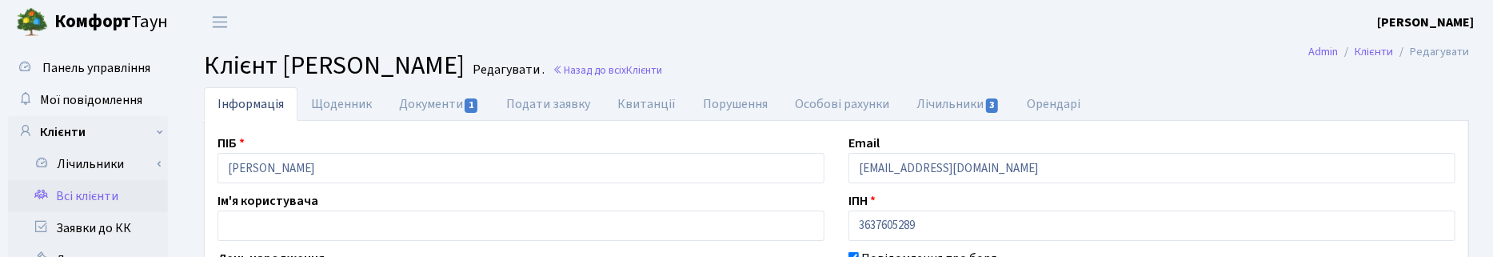
click at [1074, 62] on h2 "Клієнт Омеленчук Ірина Ігорівна Редагувати . Назад до всіх Клієнти" at bounding box center [836, 65] width 1265 height 30
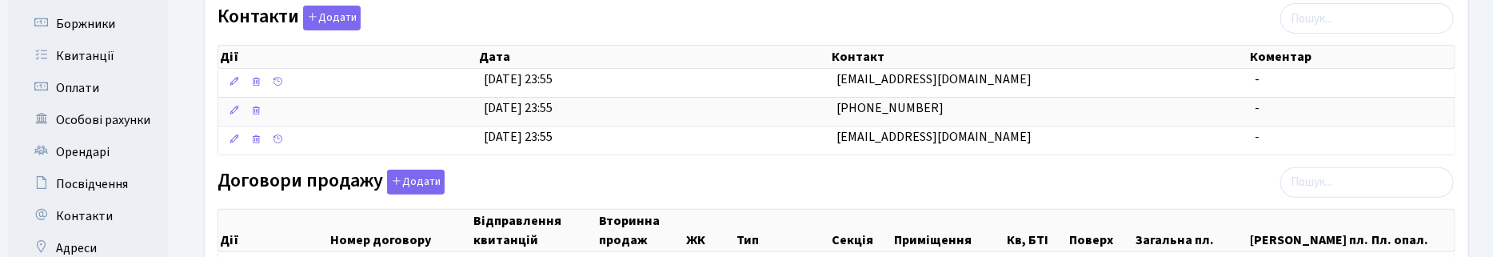
scroll to position [400, 0]
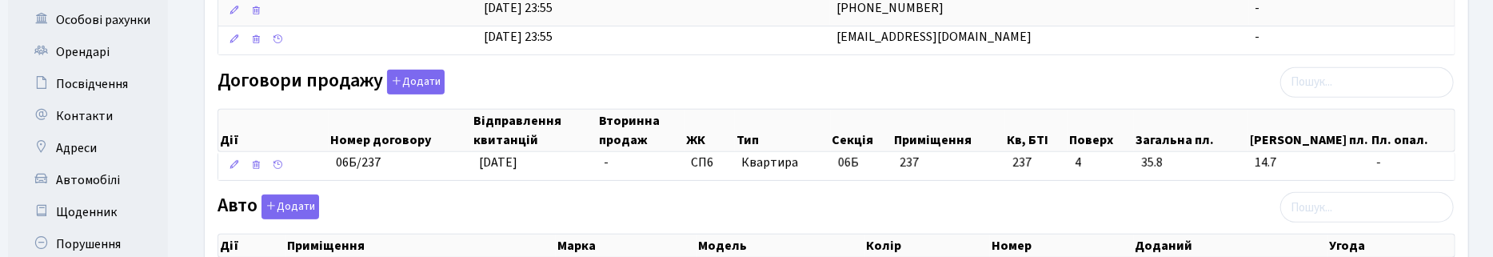
click at [1113, 55] on table "Дії Дата Контакт Коментар 29.09.2025, 23:55 nelina_589@ukr.net - 29.09.2021, 23…" at bounding box center [836, 12] width 1238 height 86
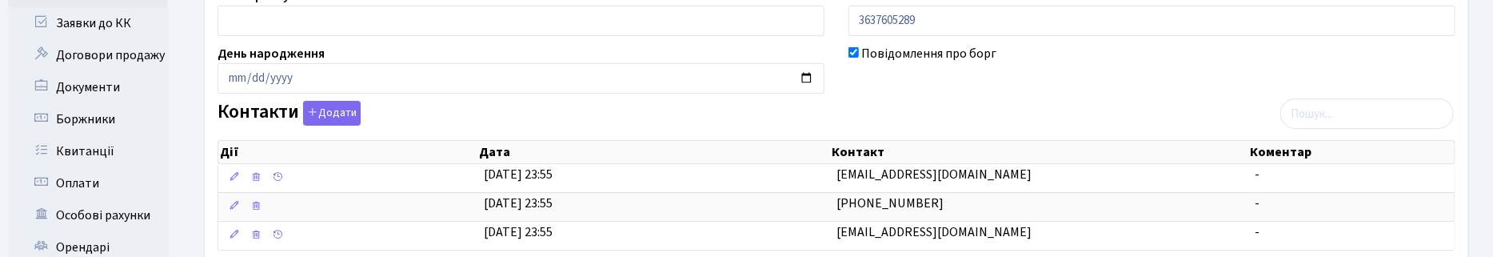
scroll to position [0, 0]
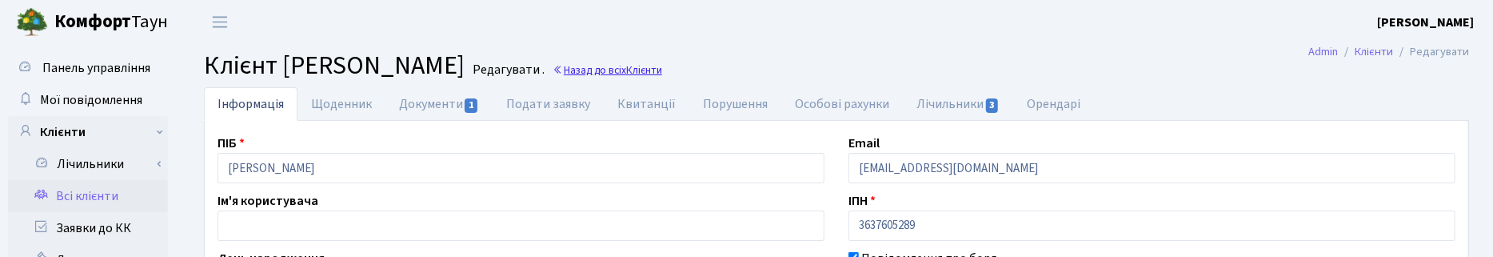
click at [662, 70] on link "Назад до всіх Клієнти" at bounding box center [608, 69] width 110 height 15
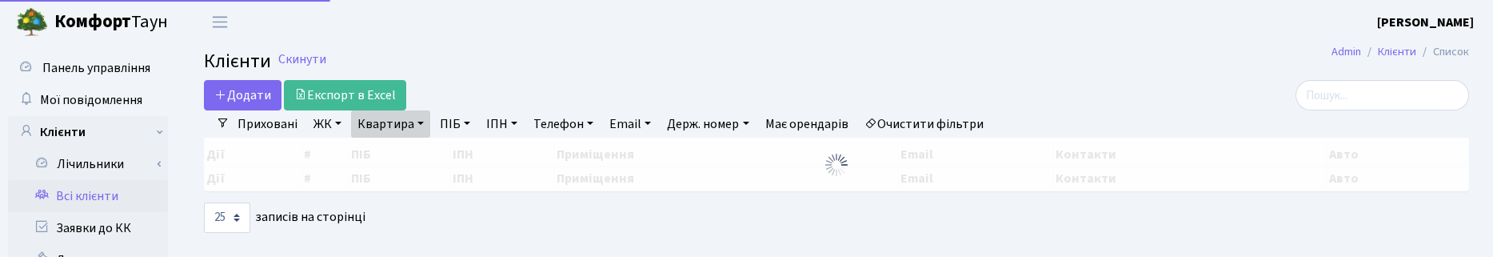
select select "25"
click at [401, 126] on link "Квартира" at bounding box center [390, 123] width 79 height 27
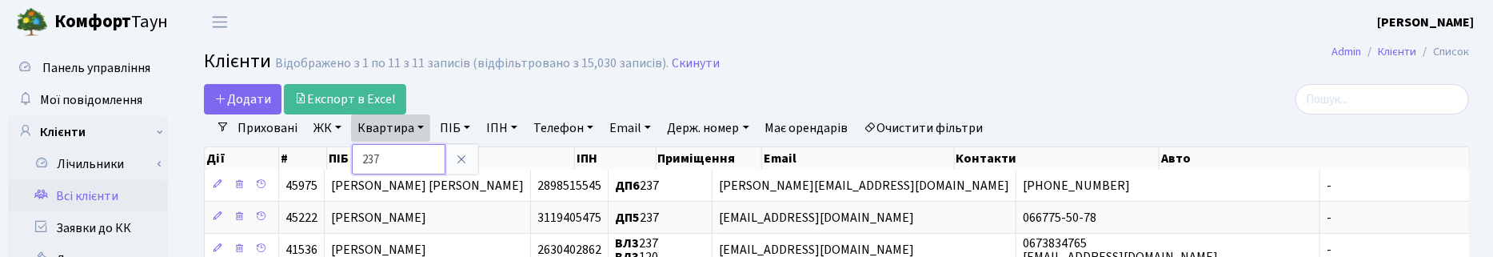
click at [393, 160] on input "237" at bounding box center [399, 159] width 94 height 30
type input "2"
type input "117"
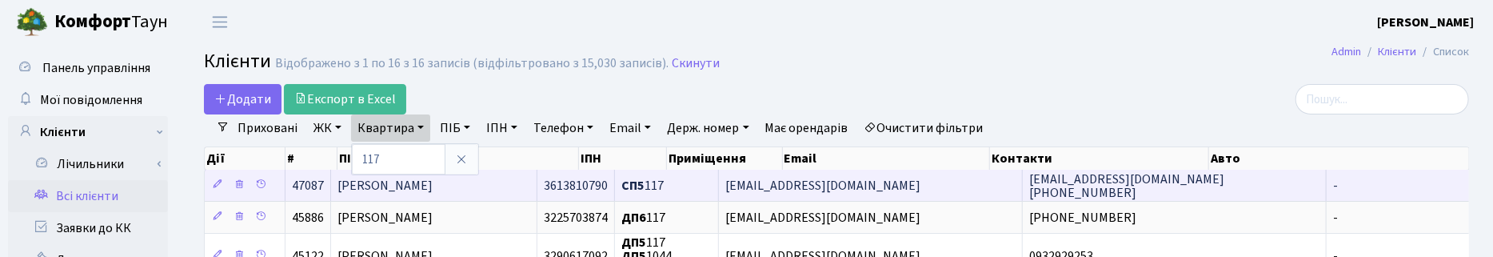
click at [393, 190] on span "[PERSON_NAME]" at bounding box center [384, 186] width 95 height 18
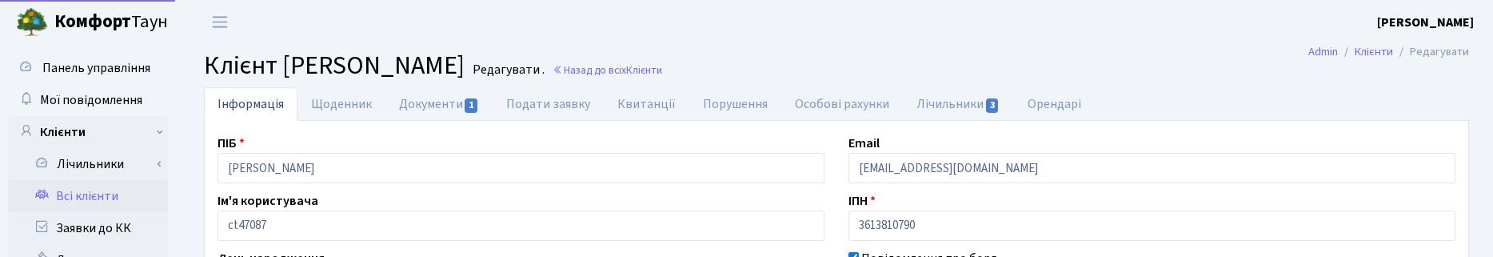
select select "25"
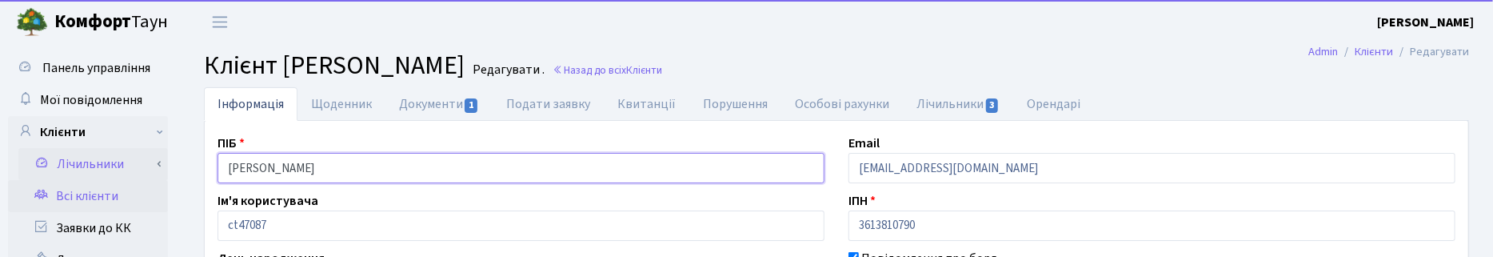
drag, startPoint x: 440, startPoint y: 172, endPoint x: 150, endPoint y: 169, distance: 289.5
